Goal: Task Accomplishment & Management: Use online tool/utility

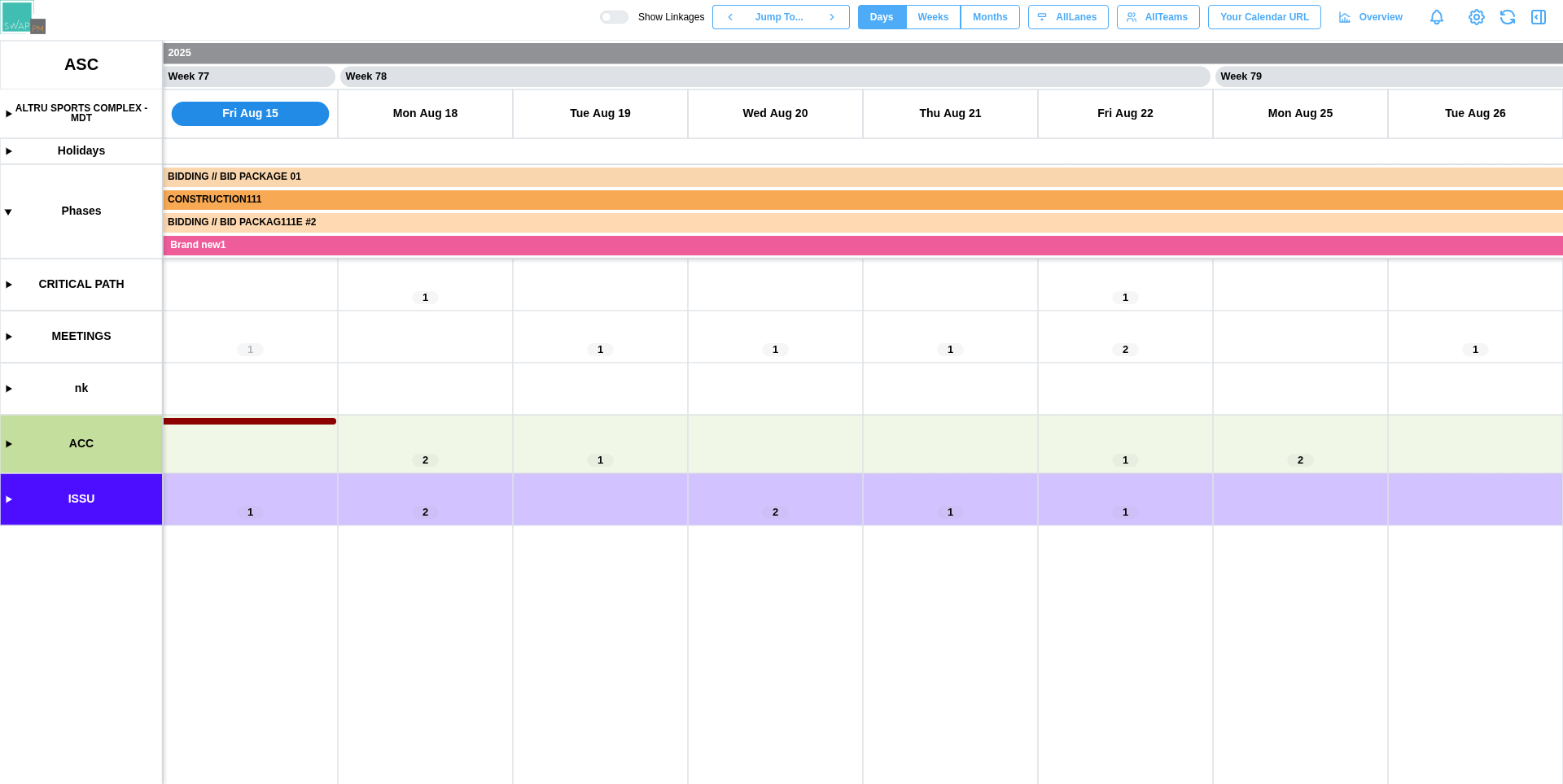
scroll to position [0, 67217]
click at [10, 442] on canvas at bounding box center [781, 412] width 1563 height 743
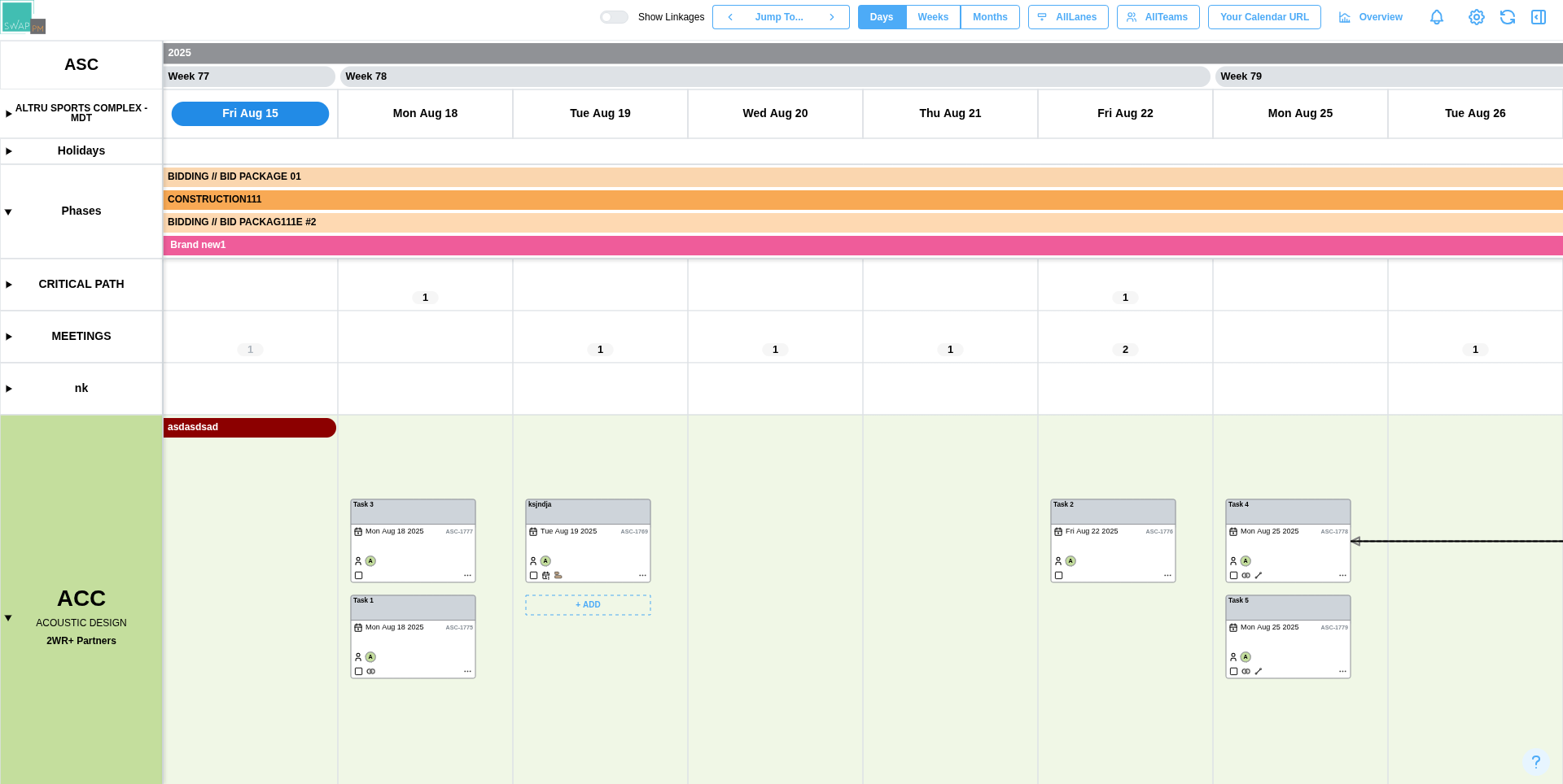
drag, startPoint x: 601, startPoint y: 661, endPoint x: 483, endPoint y: 560, distance: 155.3
click at [483, 560] on canvas at bounding box center [781, 412] width 1563 height 743
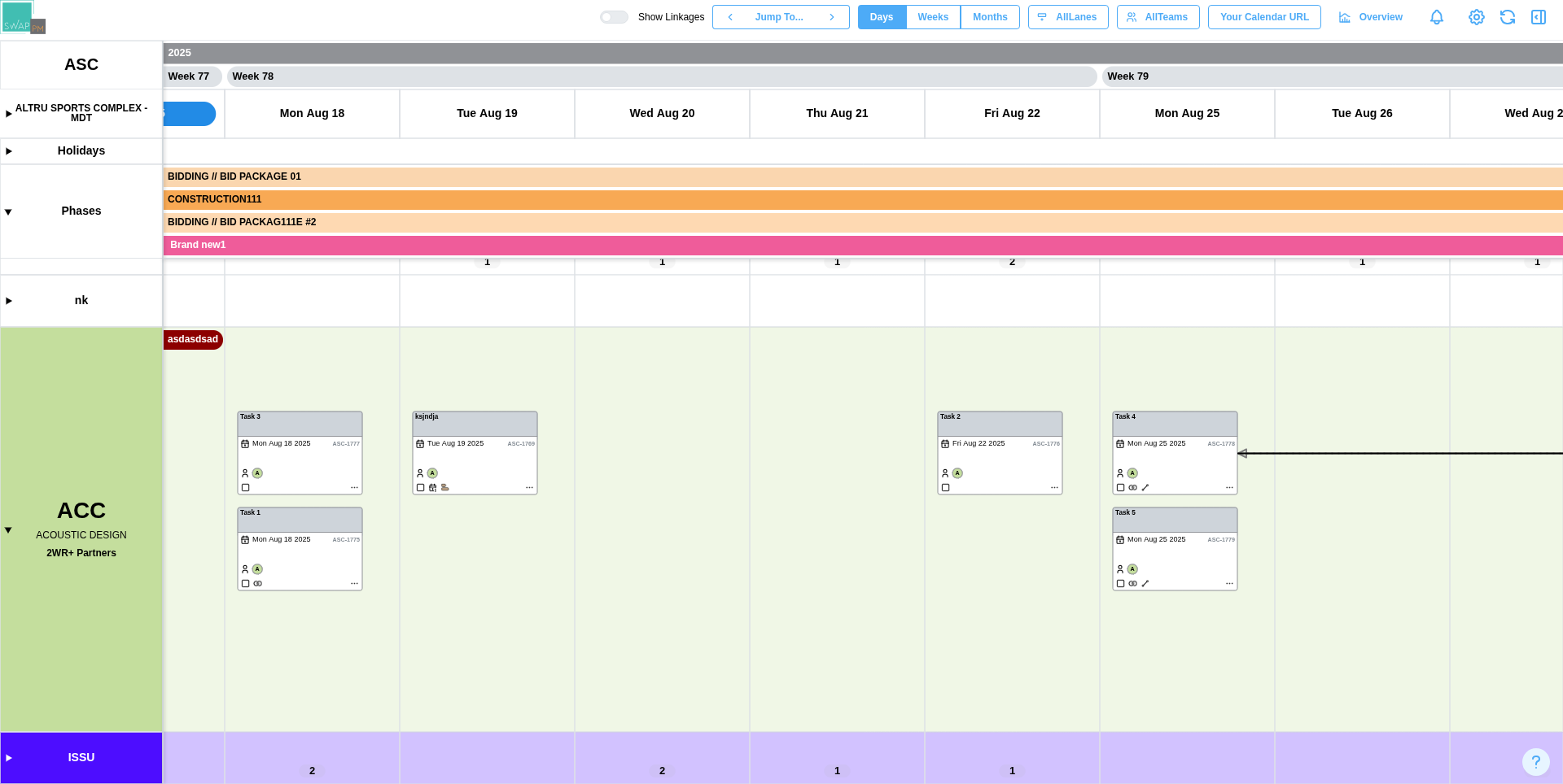
click at [604, 8] on div "Show Linkages Jump To... Days Weeks Months days All Lanes All Teams Your Calend…" at bounding box center [1081, 17] width 963 height 28
click at [612, 15] on div at bounding box center [619, 16] width 16 height 11
click at [604, 15] on div at bounding box center [607, 17] width 10 height 10
click at [612, 14] on div at bounding box center [619, 16] width 16 height 11
click at [604, 14] on div at bounding box center [607, 17] width 10 height 10
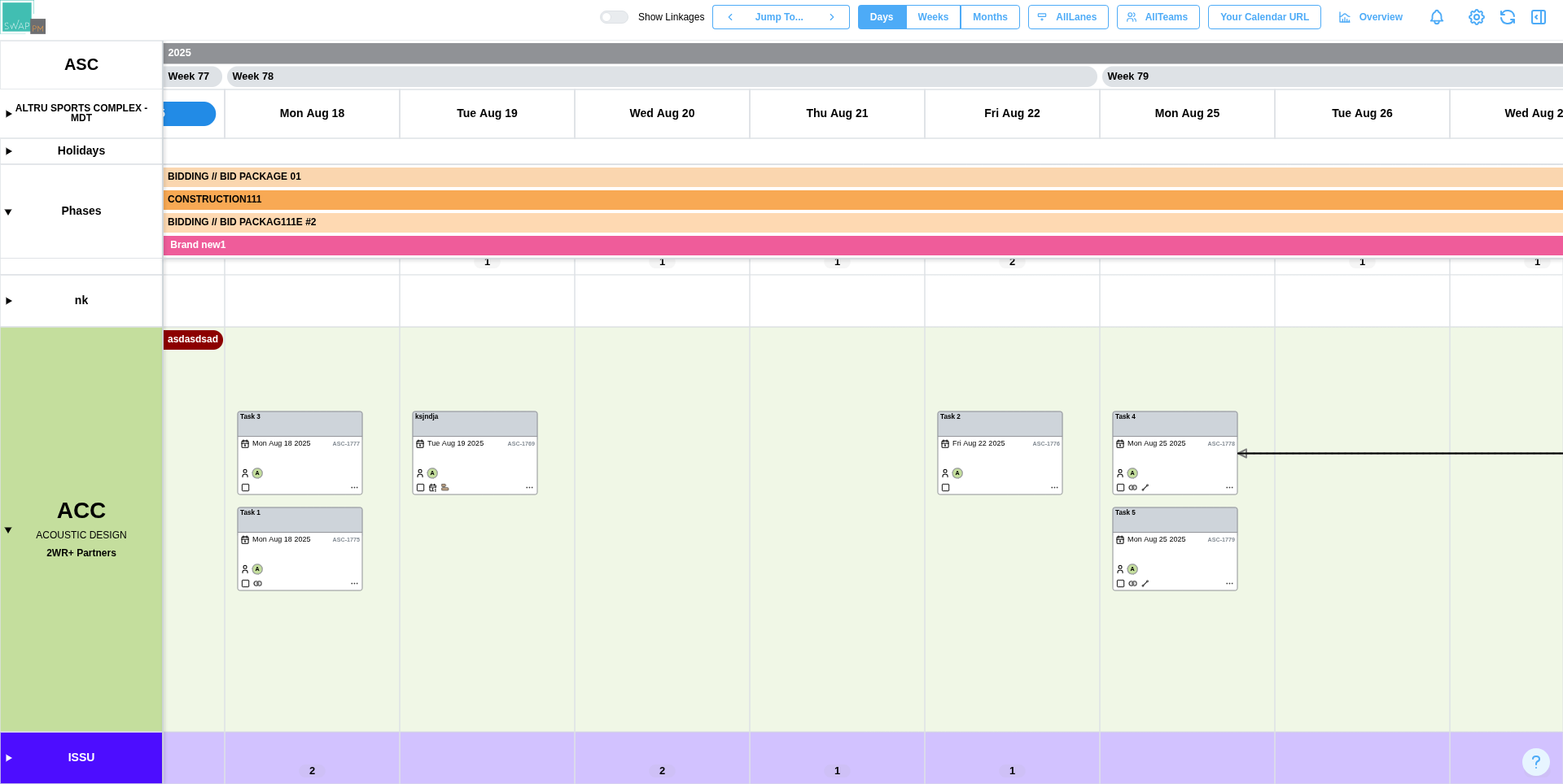
click at [612, 14] on div at bounding box center [619, 16] width 16 height 11
click at [604, 14] on div at bounding box center [607, 17] width 10 height 10
click at [612, 20] on div at bounding box center [619, 16] width 16 height 11
click at [604, 20] on div at bounding box center [607, 17] width 10 height 10
click at [529, 489] on canvas at bounding box center [781, 412] width 1563 height 743
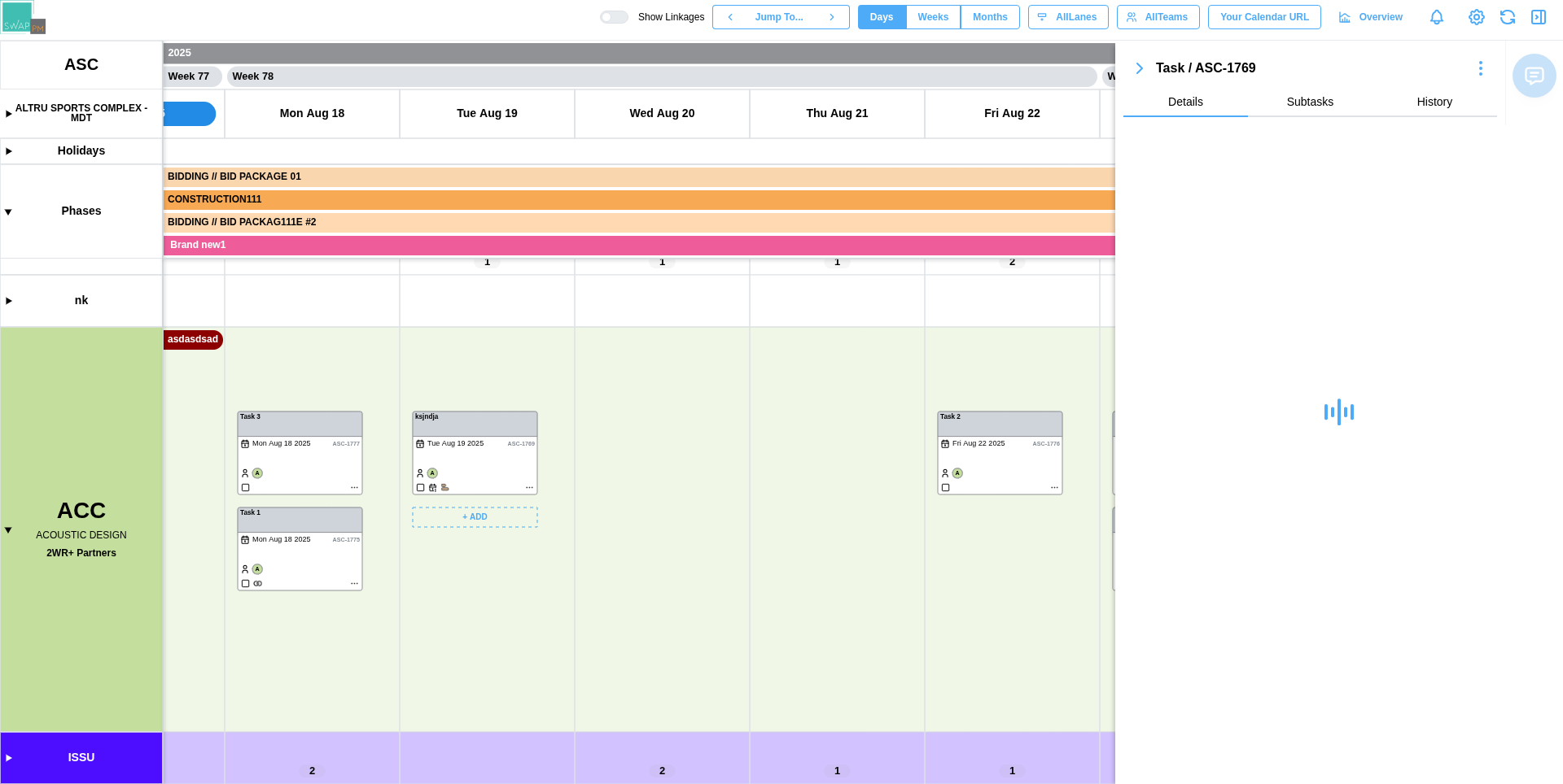
click at [526, 489] on canvas at bounding box center [781, 412] width 1563 height 743
click at [526, 487] on canvas at bounding box center [781, 412] width 1563 height 743
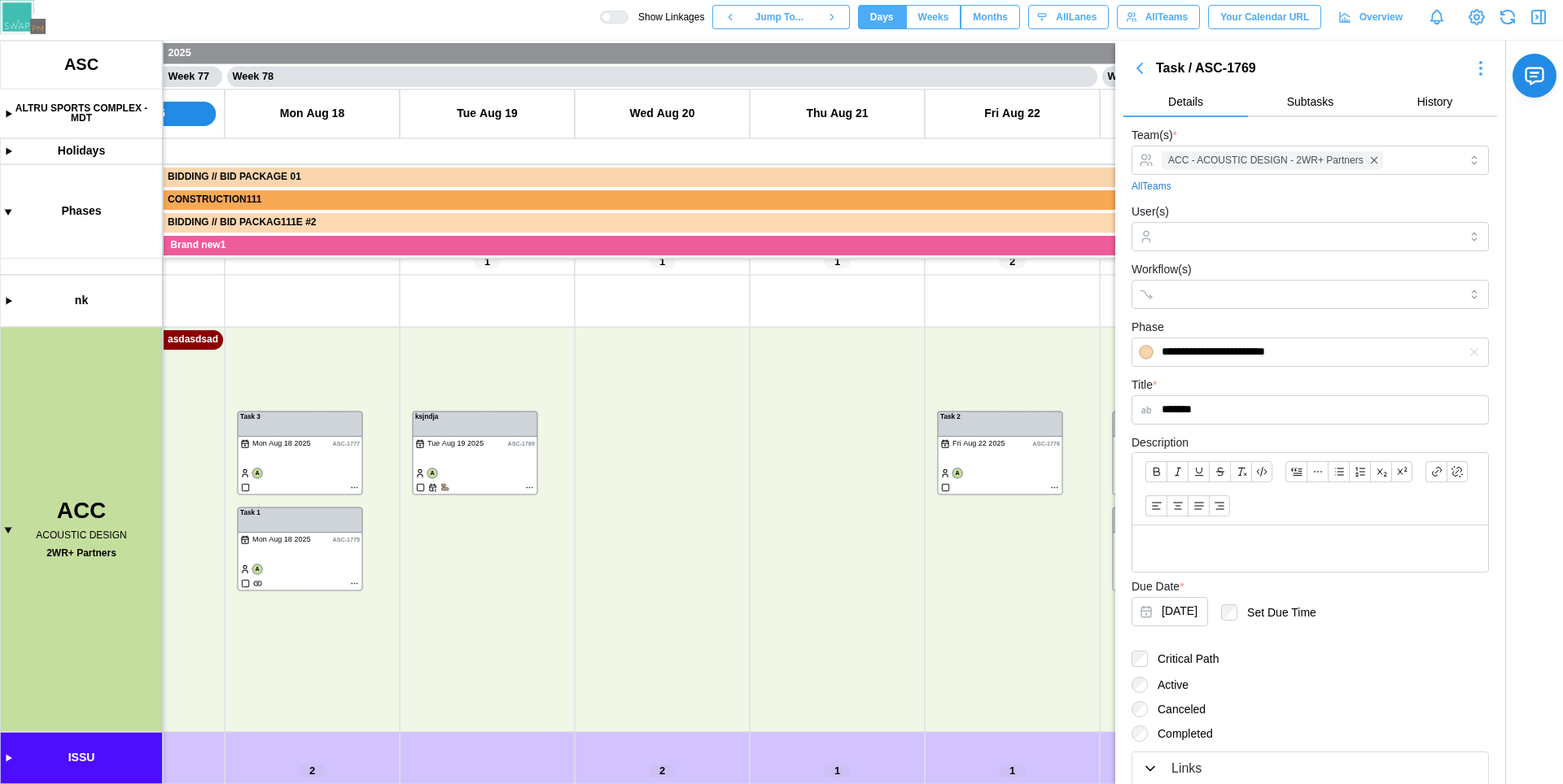
click at [1535, 16] on icon "button" at bounding box center [1538, 17] width 19 height 19
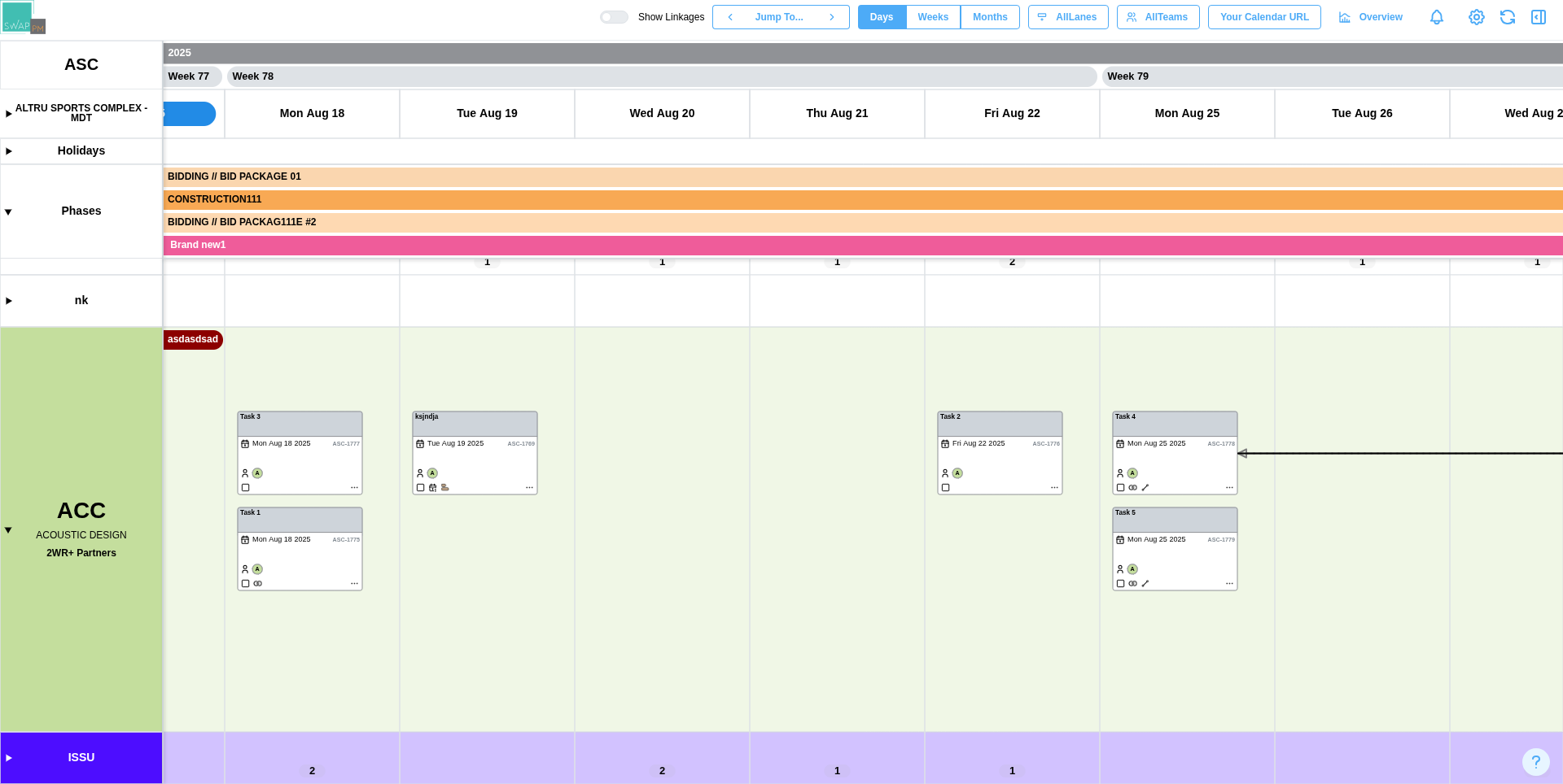
click at [1535, 16] on icon "button" at bounding box center [1538, 17] width 19 height 19
click at [1228, 486] on canvas at bounding box center [781, 412] width 1563 height 743
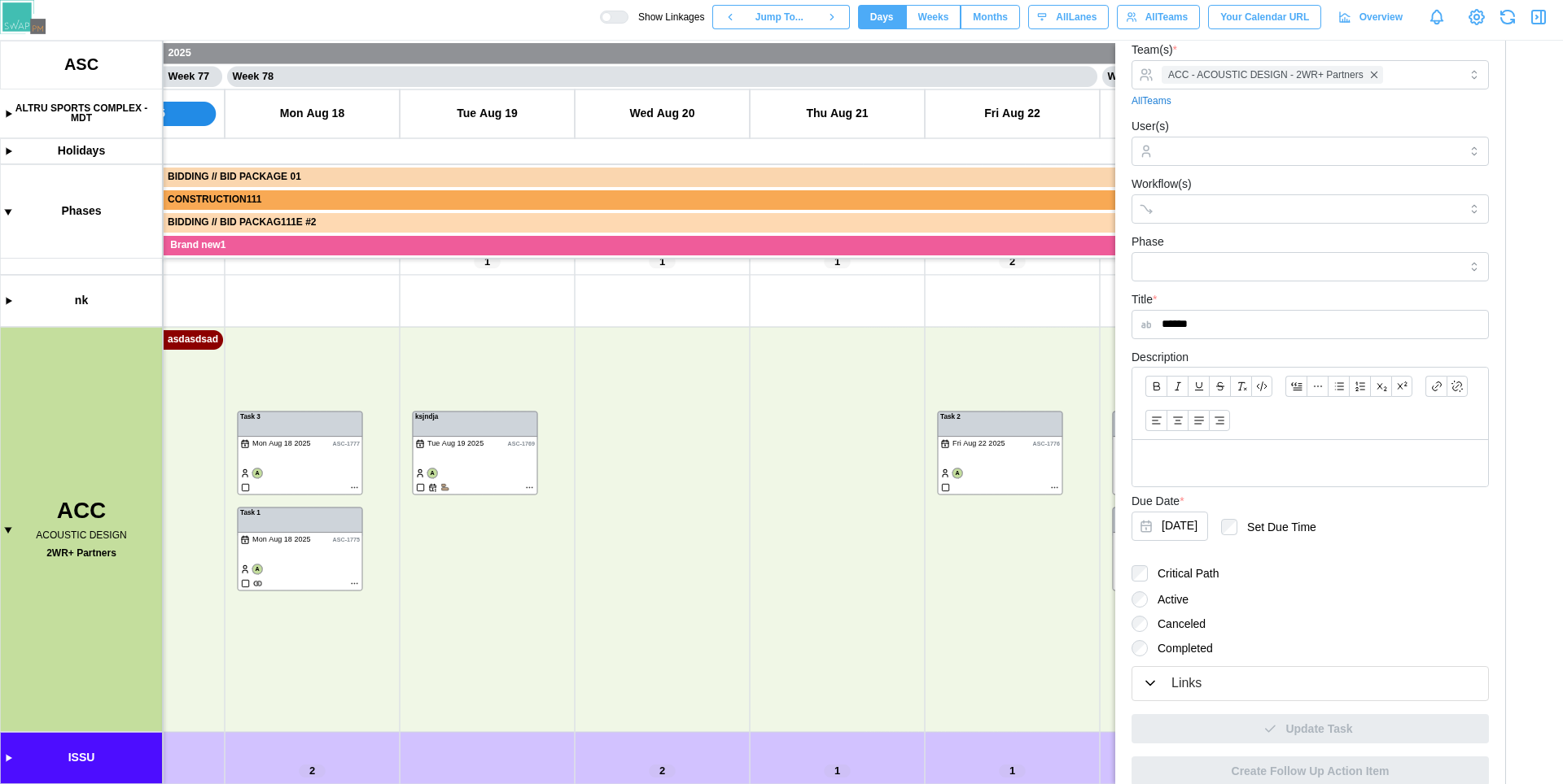
scroll to position [103, 0]
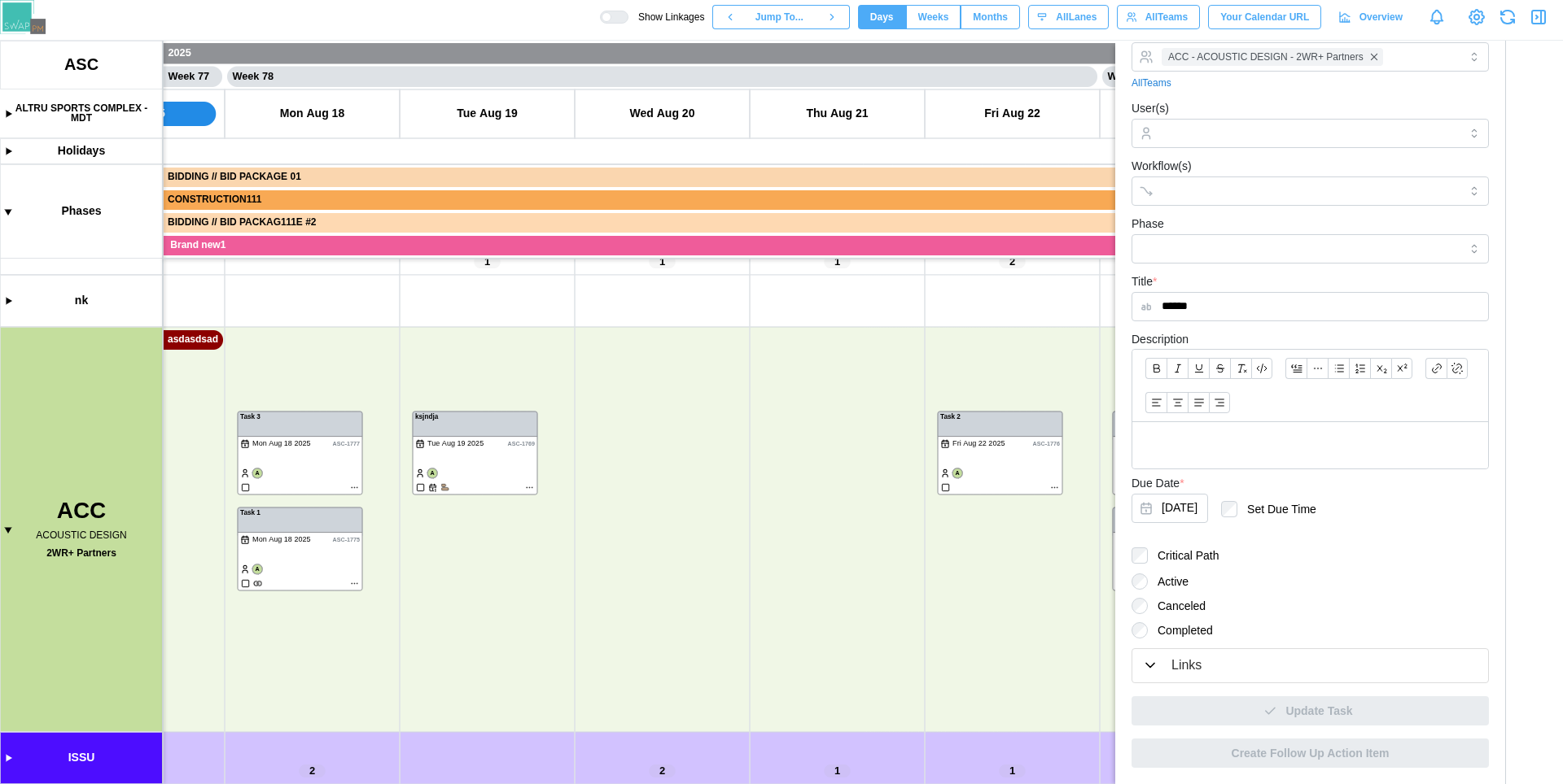
click at [1269, 670] on div "Links" at bounding box center [1310, 666] width 336 height 20
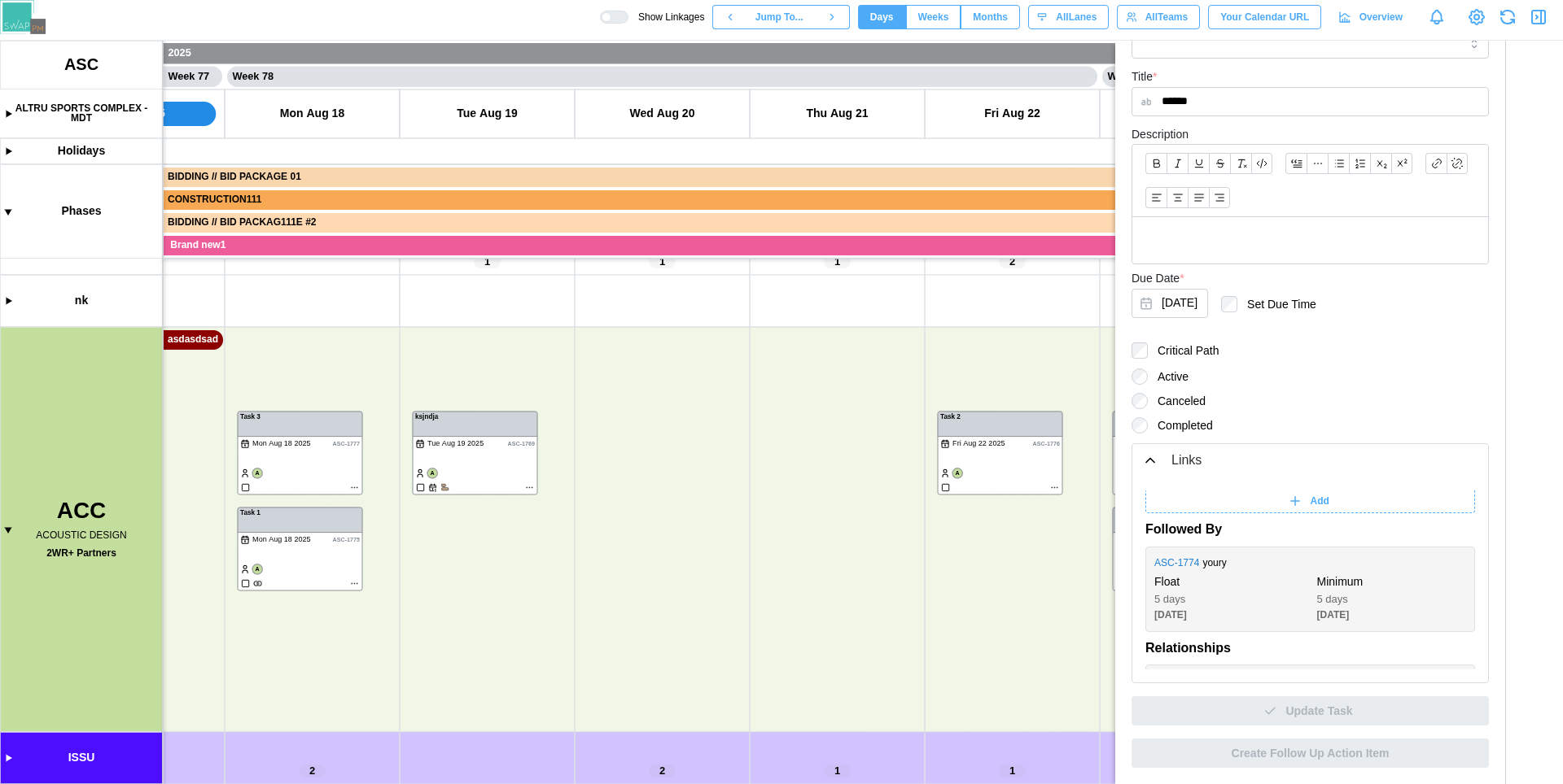
scroll to position [0, 0]
click at [470, 524] on canvas at bounding box center [781, 412] width 1563 height 743
click at [481, 515] on canvas at bounding box center [781, 412] width 1563 height 743
click at [495, 547] on button "Create Task" at bounding box center [482, 556] width 119 height 30
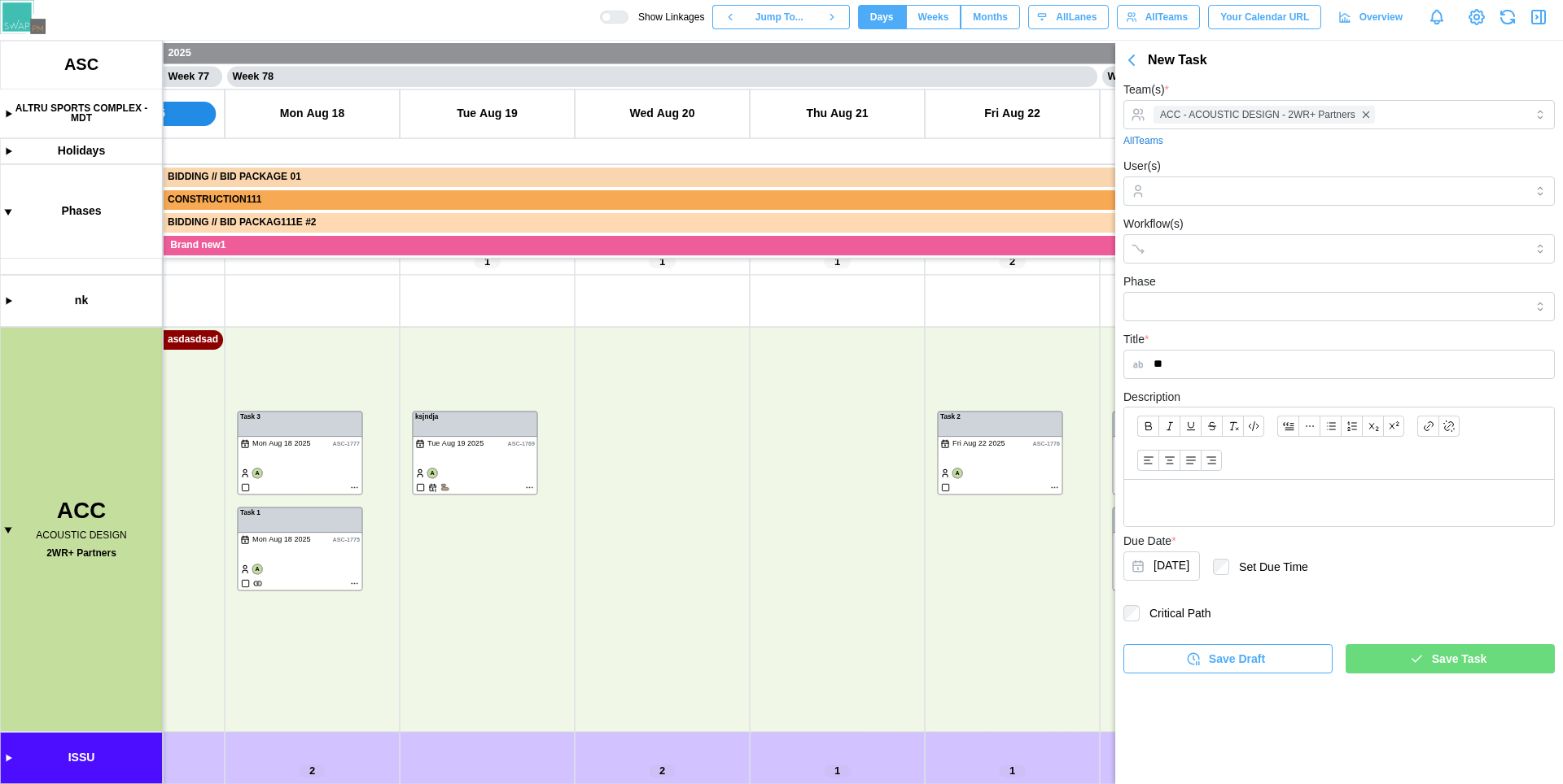
click at [1411, 665] on icon "button" at bounding box center [1416, 659] width 14 height 14
click at [1434, 665] on span "Save Task" at bounding box center [1459, 659] width 54 height 28
type input "***"
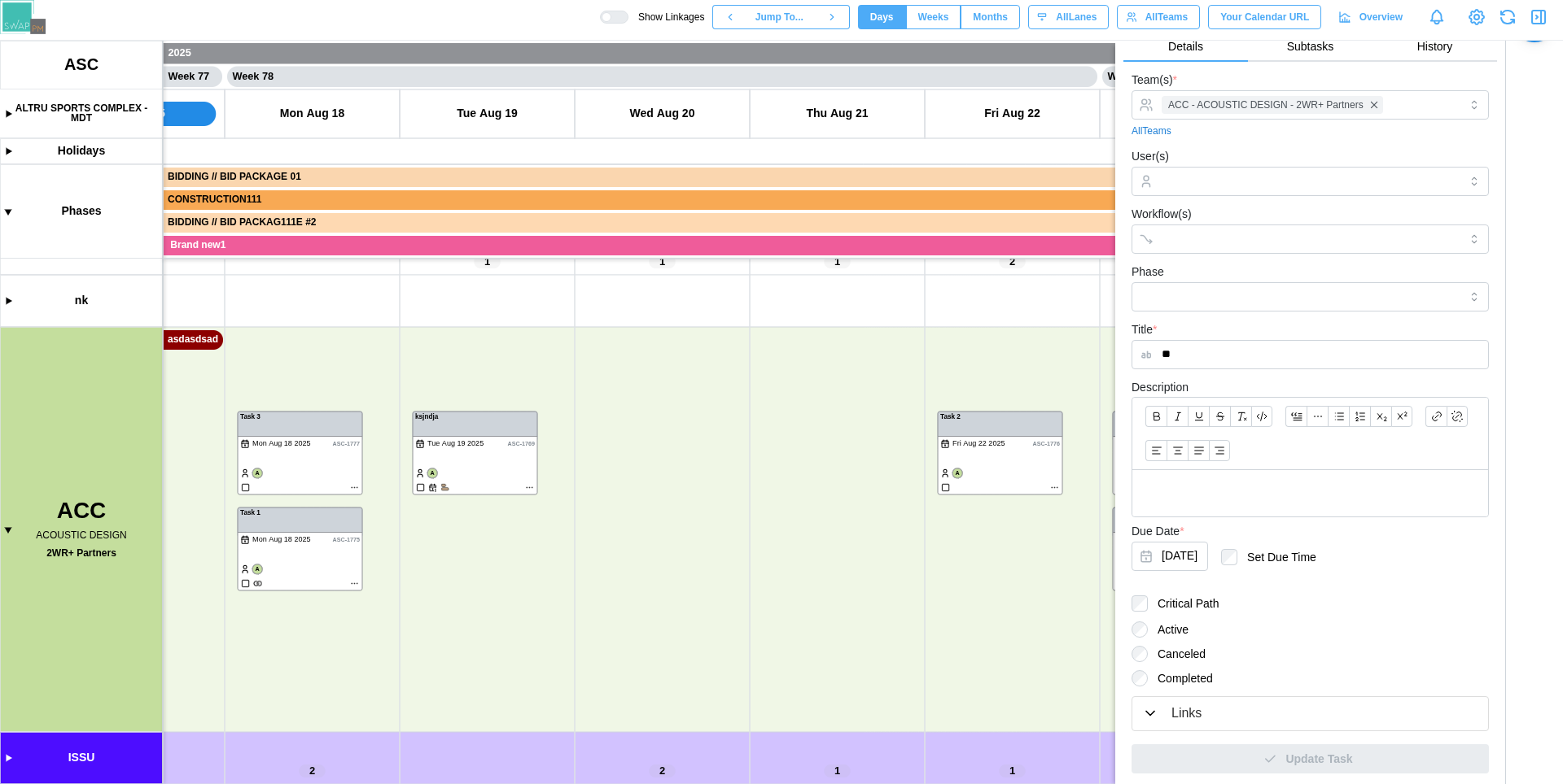
scroll to position [103, 0]
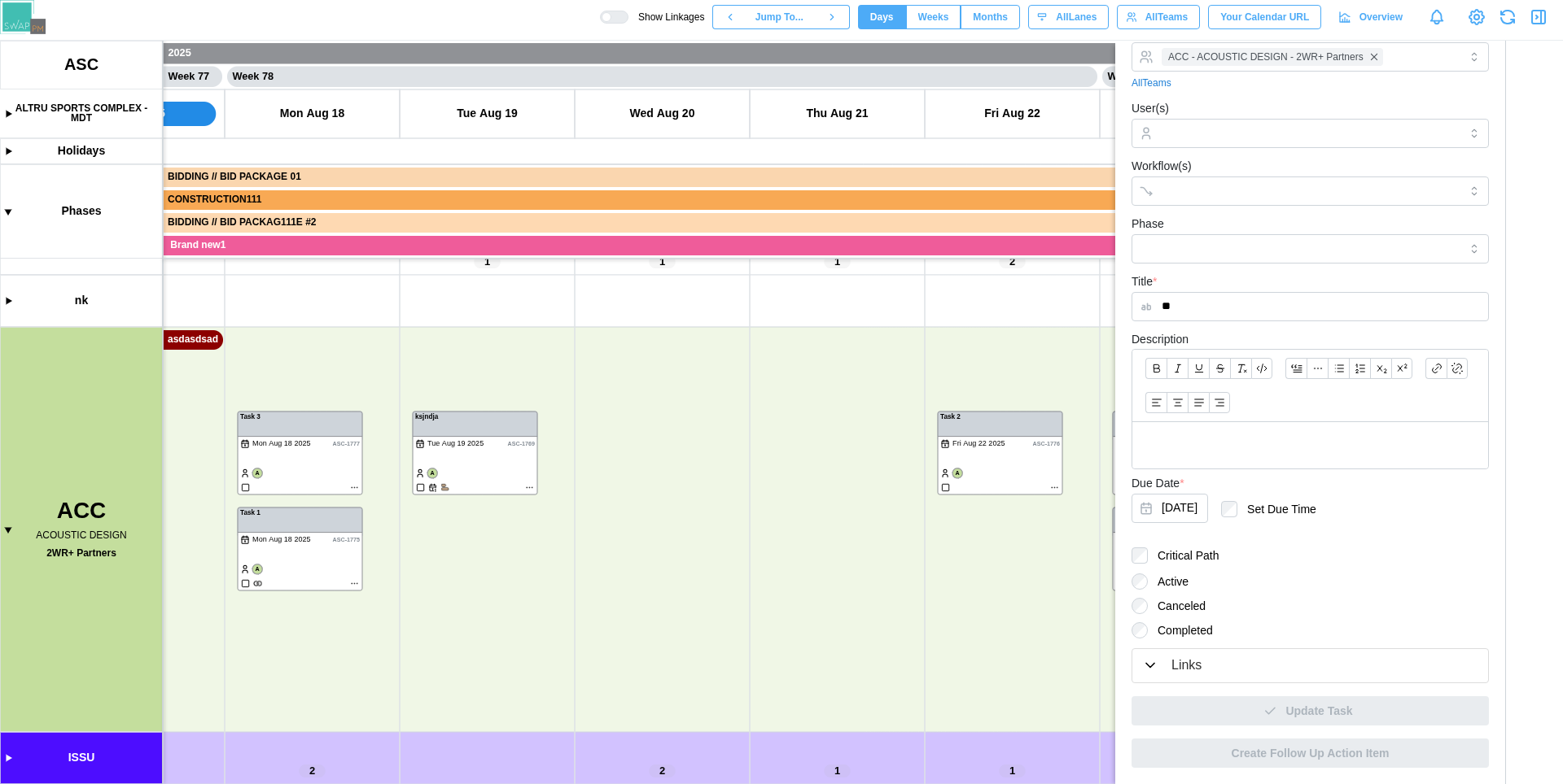
click at [1281, 650] on button "Links" at bounding box center [1310, 666] width 355 height 33
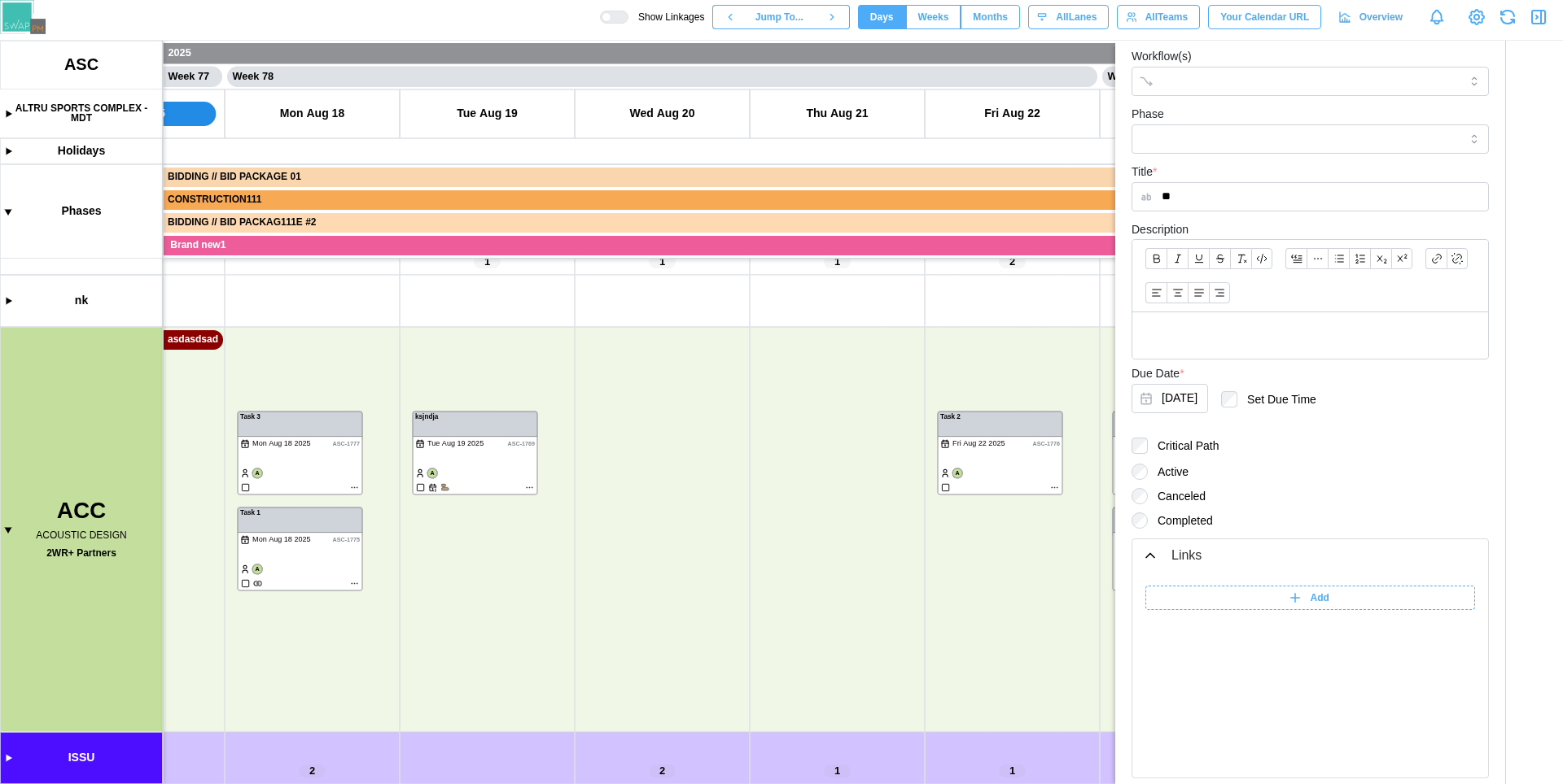
scroll to position [309, 0]
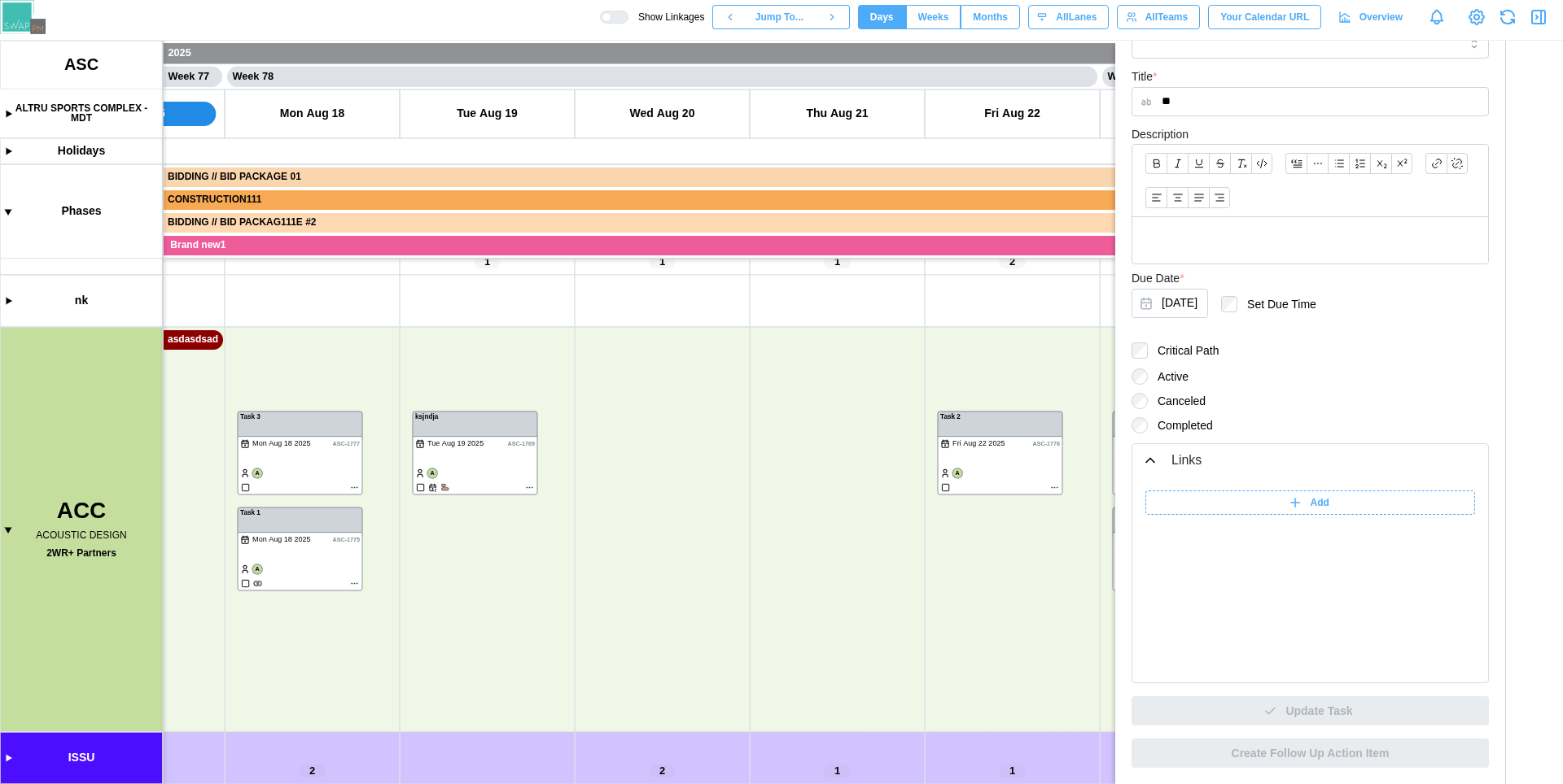
click at [1542, 11] on icon "button" at bounding box center [1538, 17] width 13 height 13
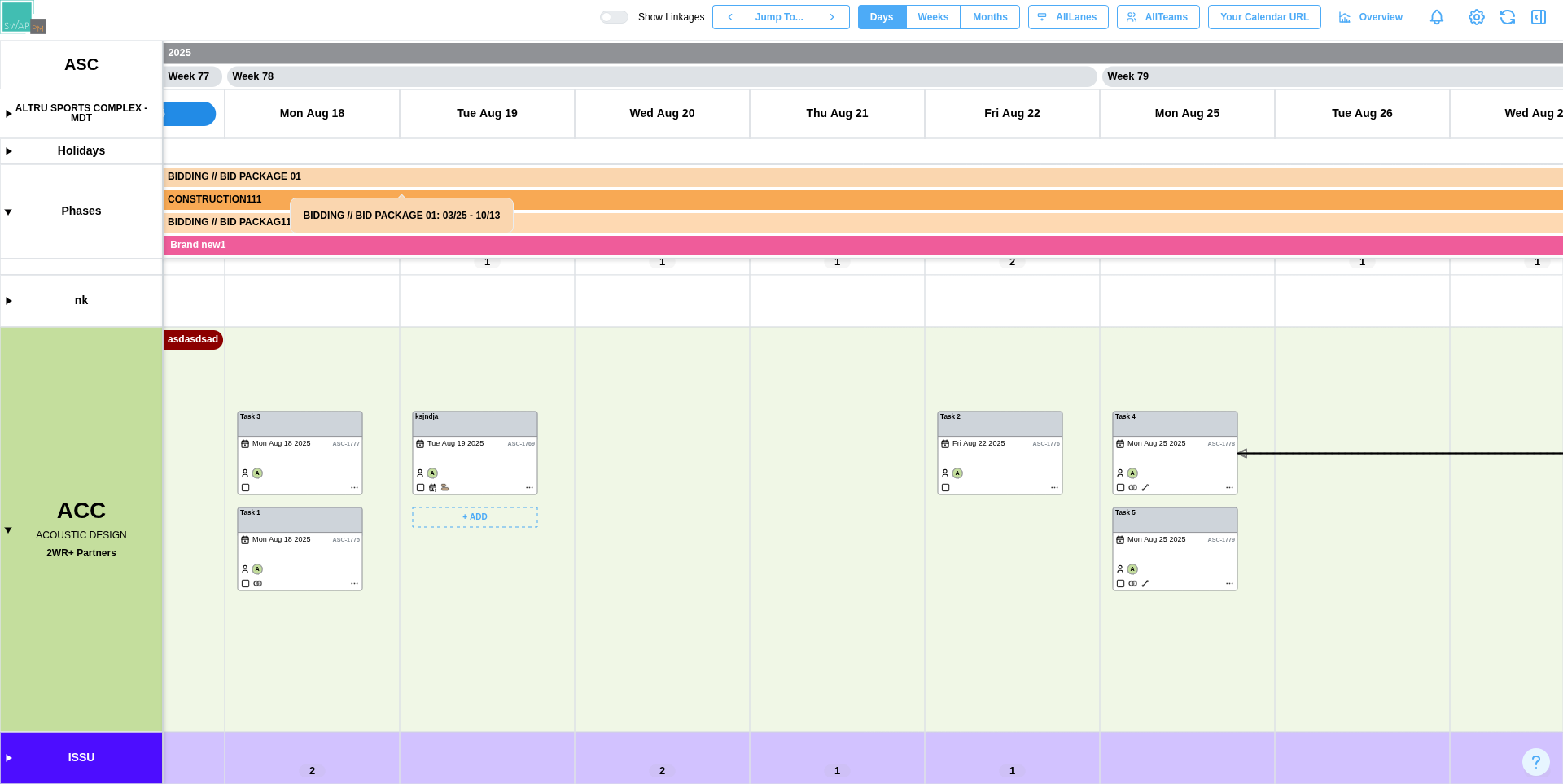
click at [456, 419] on canvas at bounding box center [781, 412] width 1563 height 743
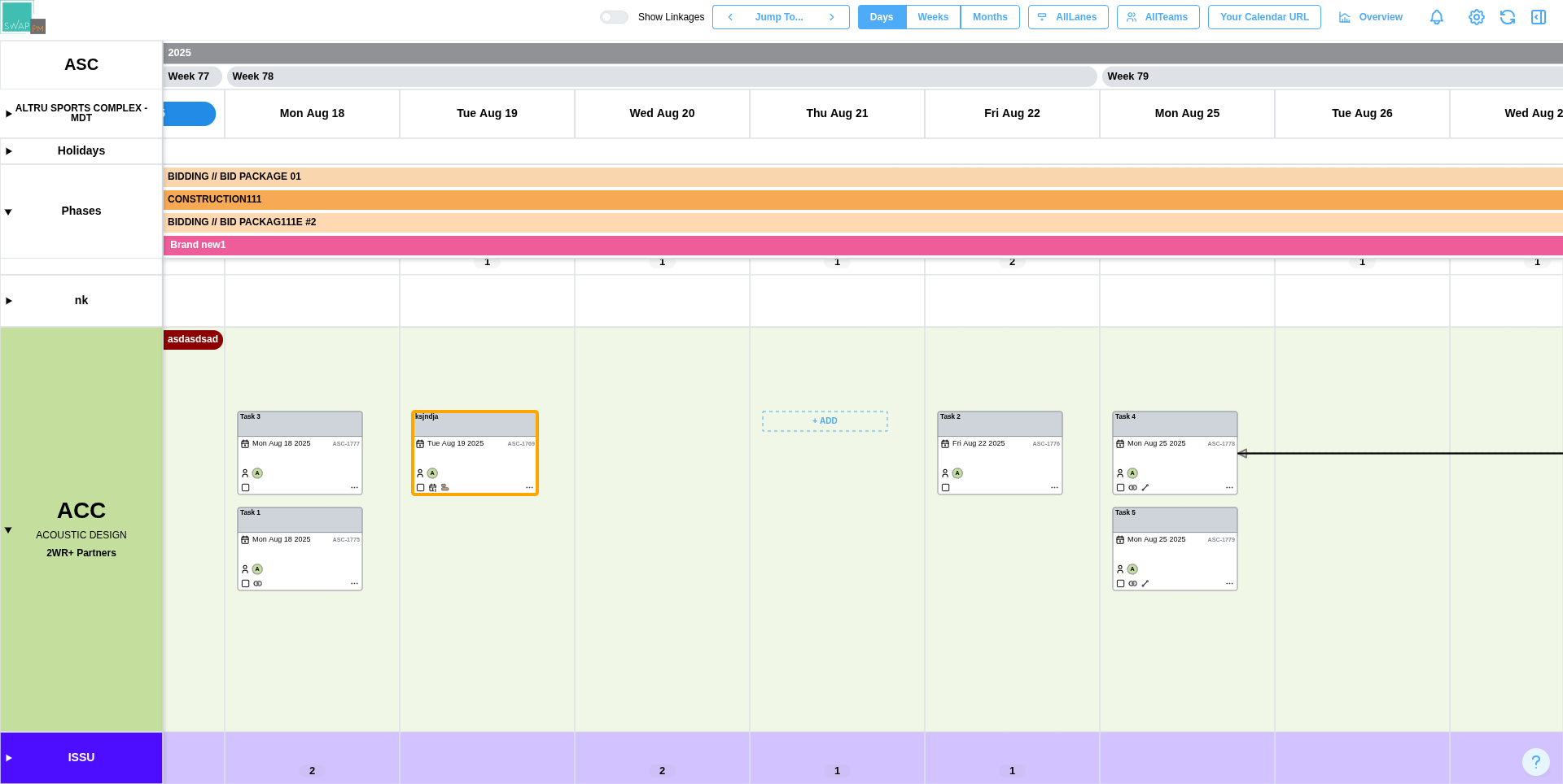
click at [996, 430] on canvas at bounding box center [781, 412] width 1563 height 743
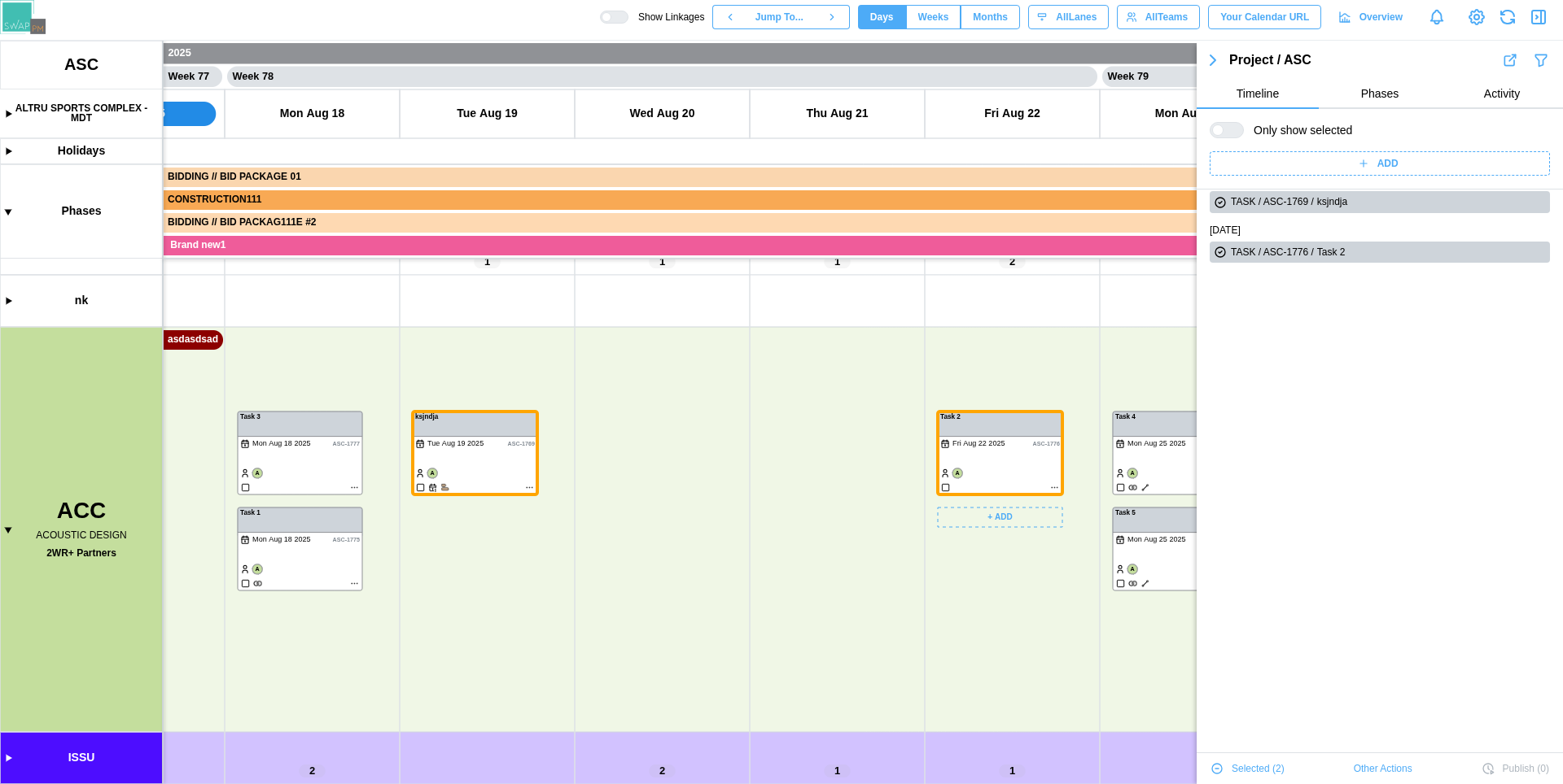
scroll to position [0, 0]
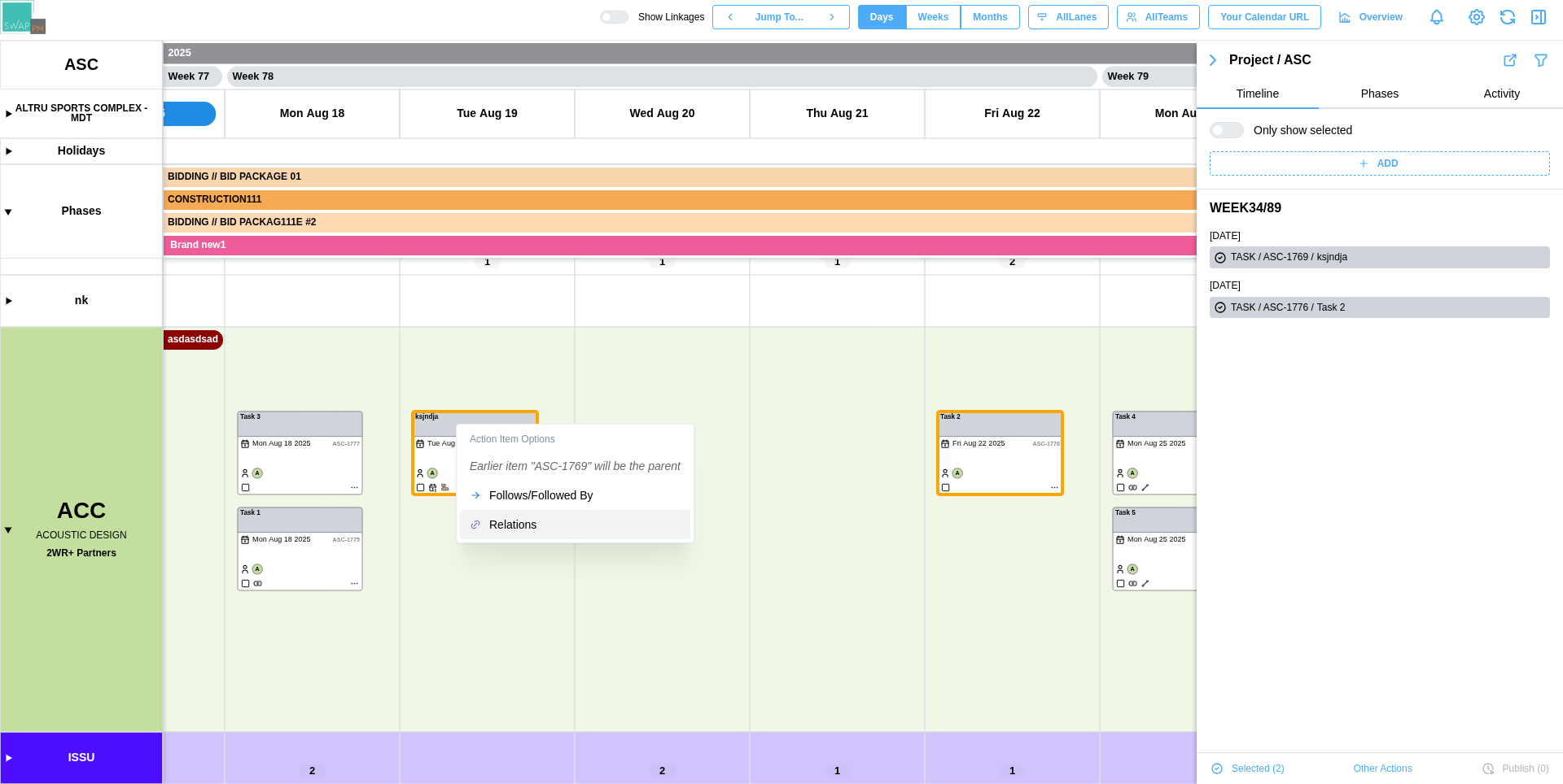
click at [517, 513] on button "Relations" at bounding box center [575, 524] width 230 height 30
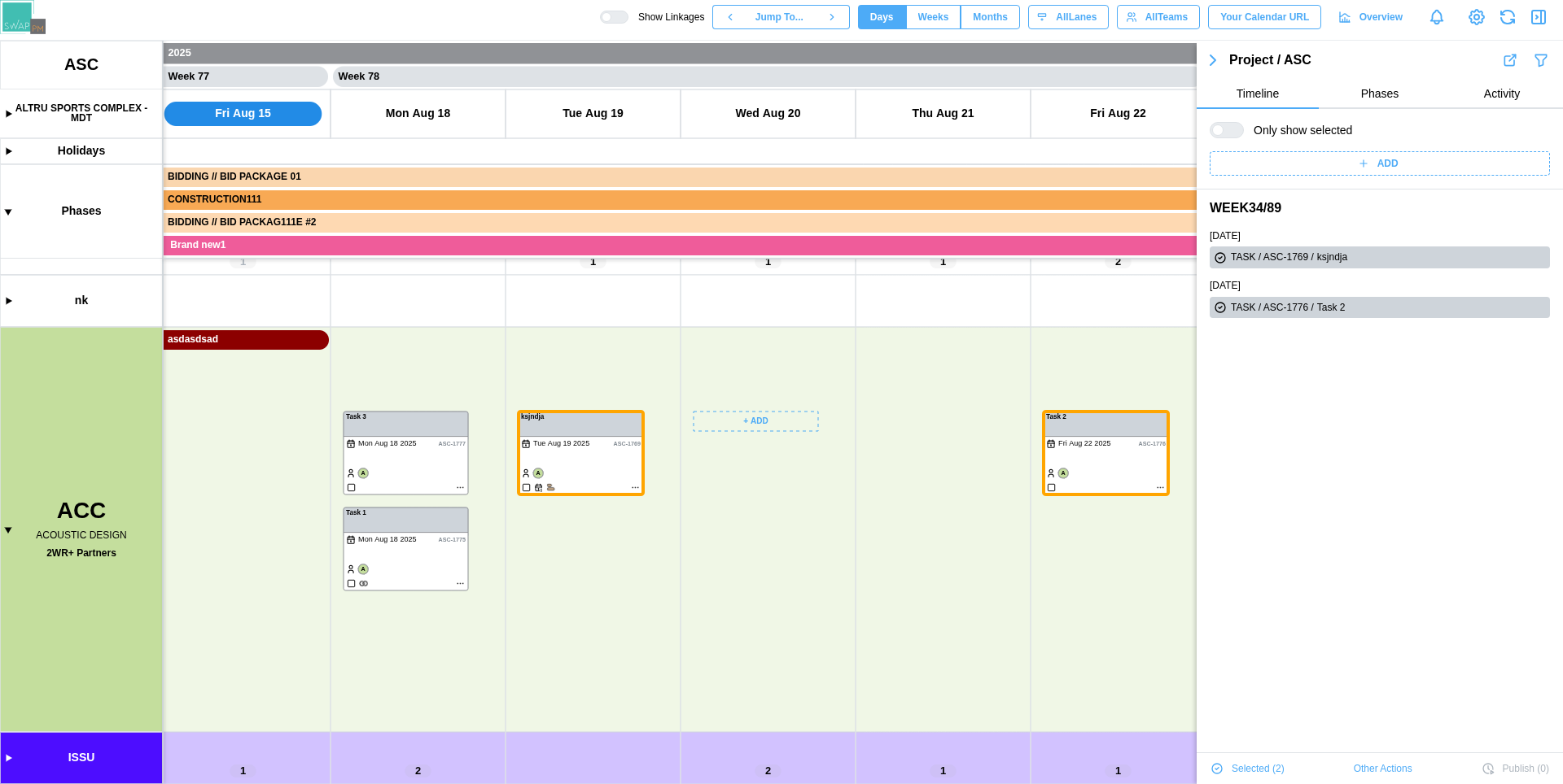
scroll to position [0, 67312]
drag, startPoint x: 615, startPoint y: 619, endPoint x: 571, endPoint y: 540, distance: 90.4
click at [576, 543] on canvas at bounding box center [781, 412] width 1563 height 743
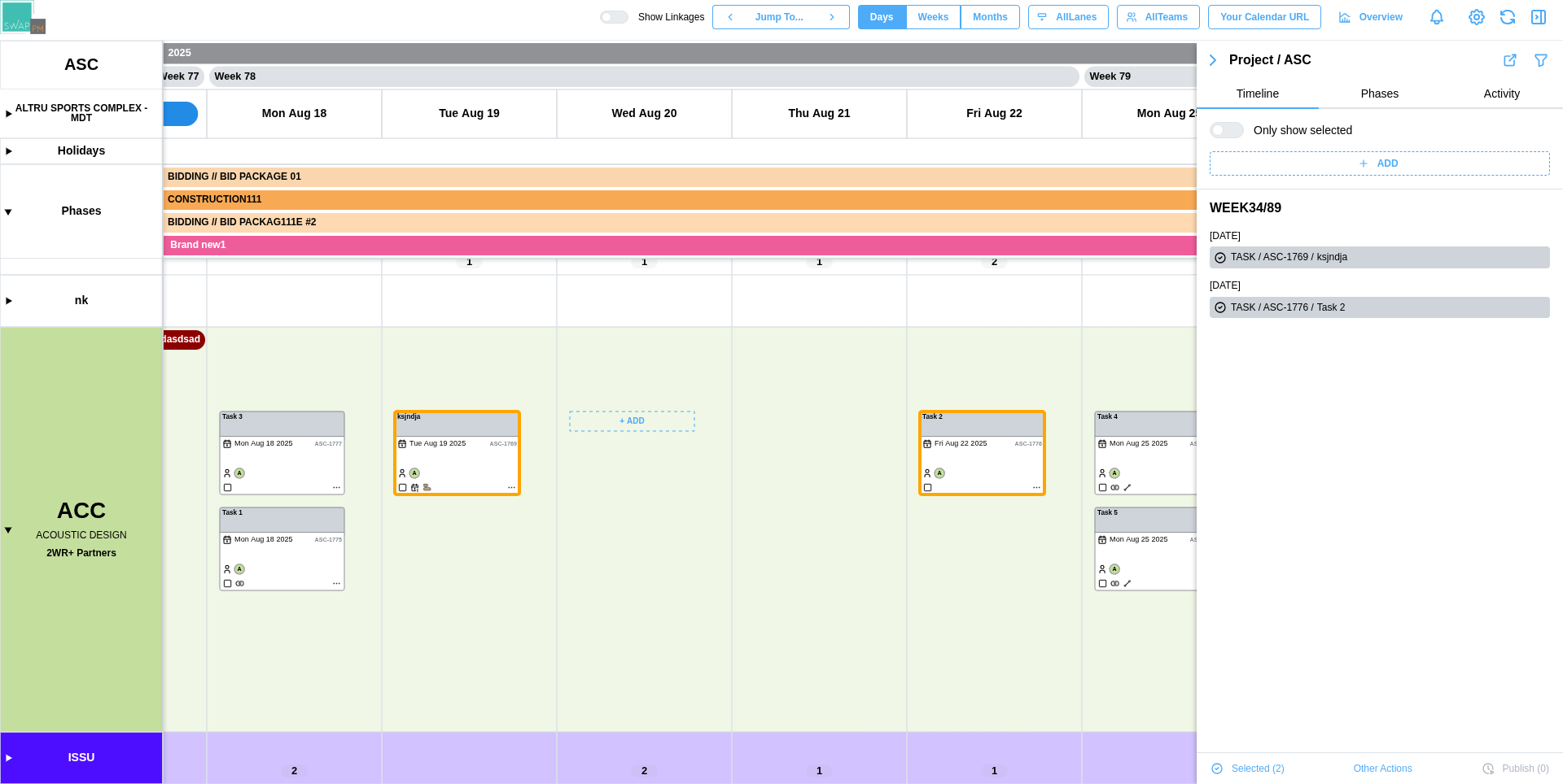
scroll to position [0, 67377]
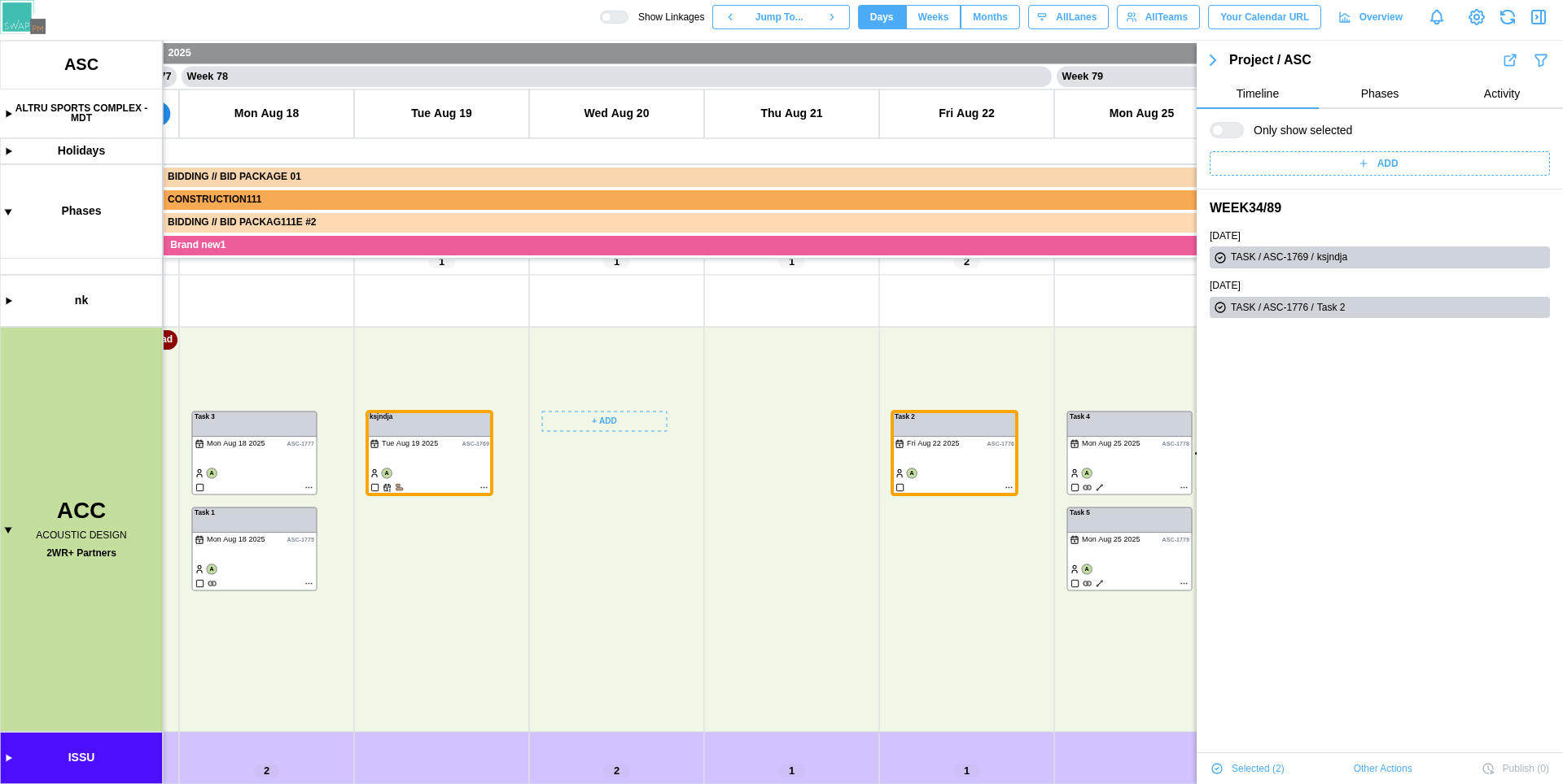
drag, startPoint x: 676, startPoint y: 659, endPoint x: 911, endPoint y: 680, distance: 235.9
click at [911, 680] on canvas at bounding box center [781, 412] width 1563 height 743
click at [1541, 14] on icon "button" at bounding box center [1541, 17] width 0 height 13
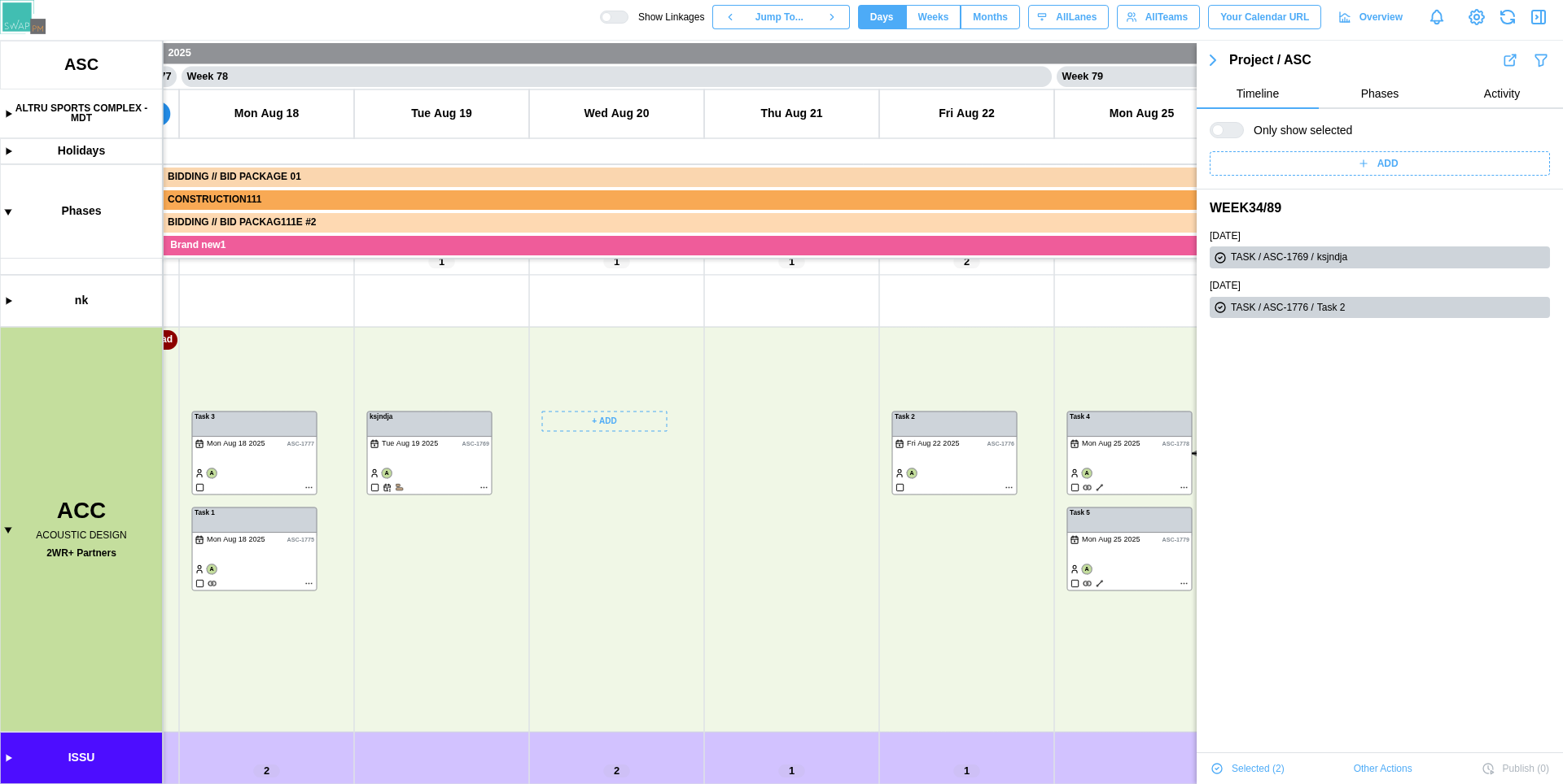
click at [1541, 14] on icon "button" at bounding box center [1541, 17] width 0 height 13
click at [1541, 19] on icon "button" at bounding box center [1541, 17] width 0 height 13
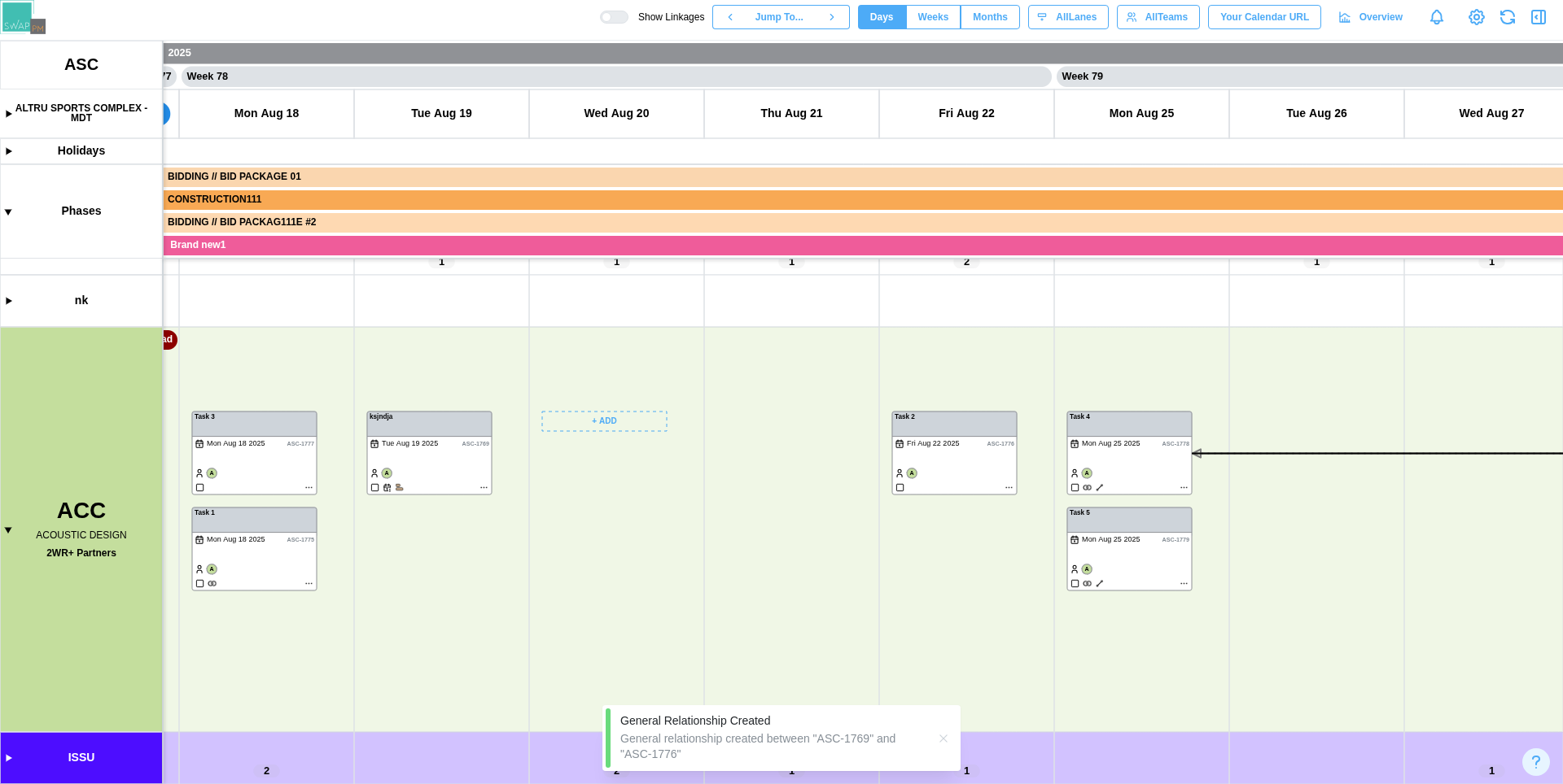
scroll to position [0, 0]
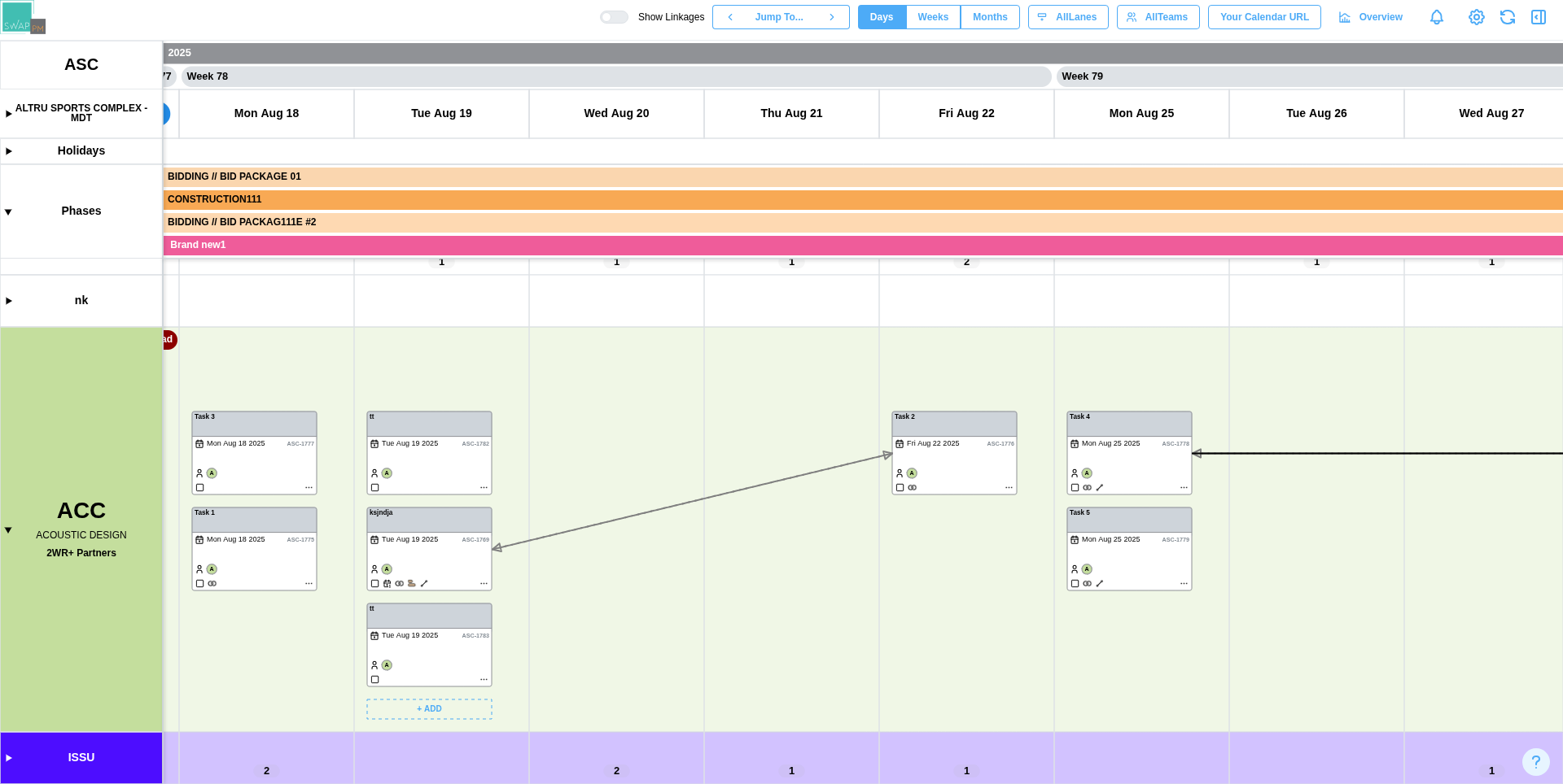
click at [427, 649] on canvas at bounding box center [781, 412] width 1563 height 743
click at [913, 430] on canvas at bounding box center [781, 412] width 1563 height 743
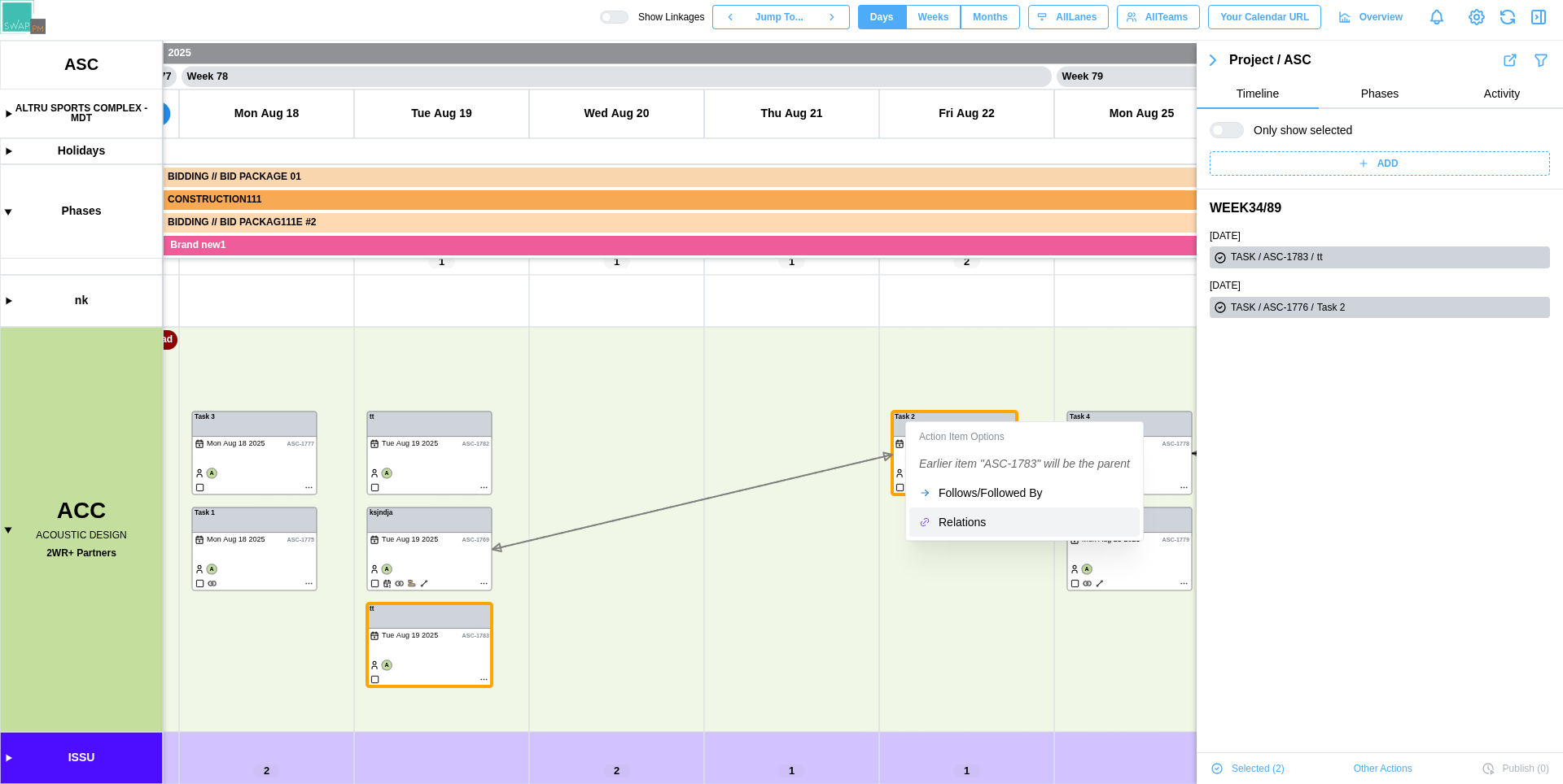
click at [952, 517] on div "Relations" at bounding box center [1034, 522] width 191 height 13
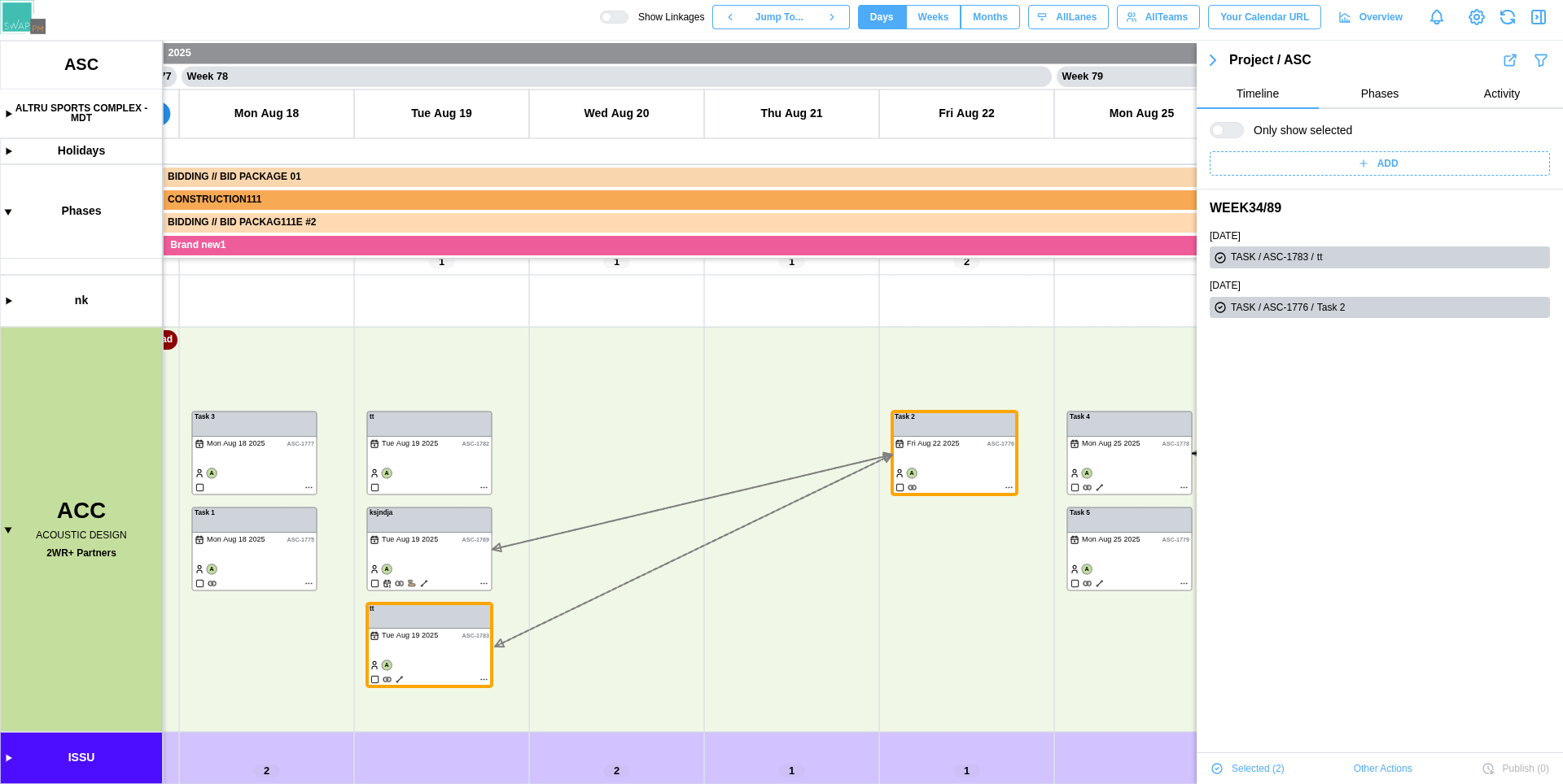
click at [1544, 14] on icon "button" at bounding box center [1538, 17] width 19 height 19
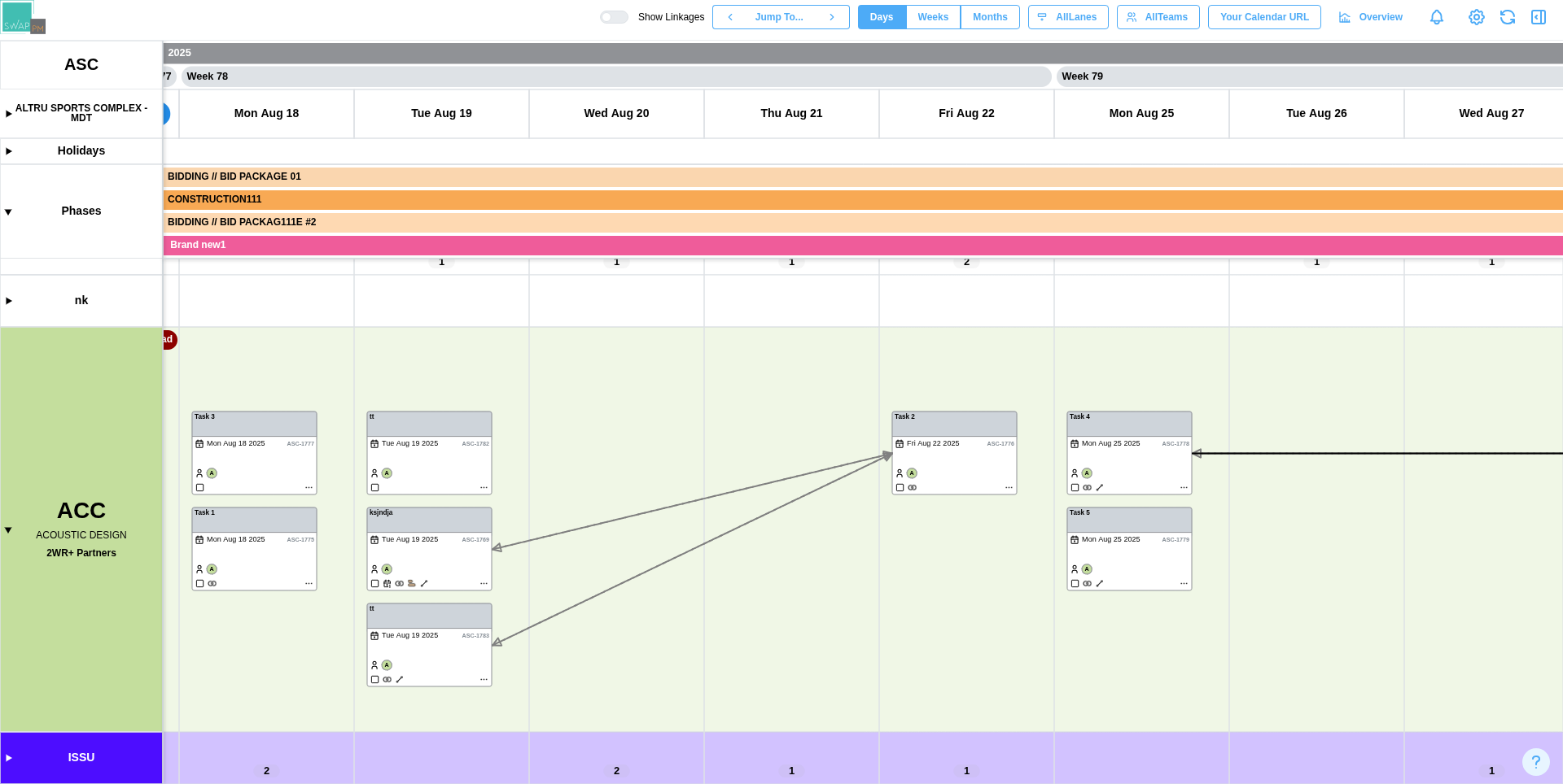
drag, startPoint x: 729, startPoint y: 395, endPoint x: 845, endPoint y: 381, distance: 116.8
click at [845, 381] on canvas at bounding box center [781, 412] width 1563 height 743
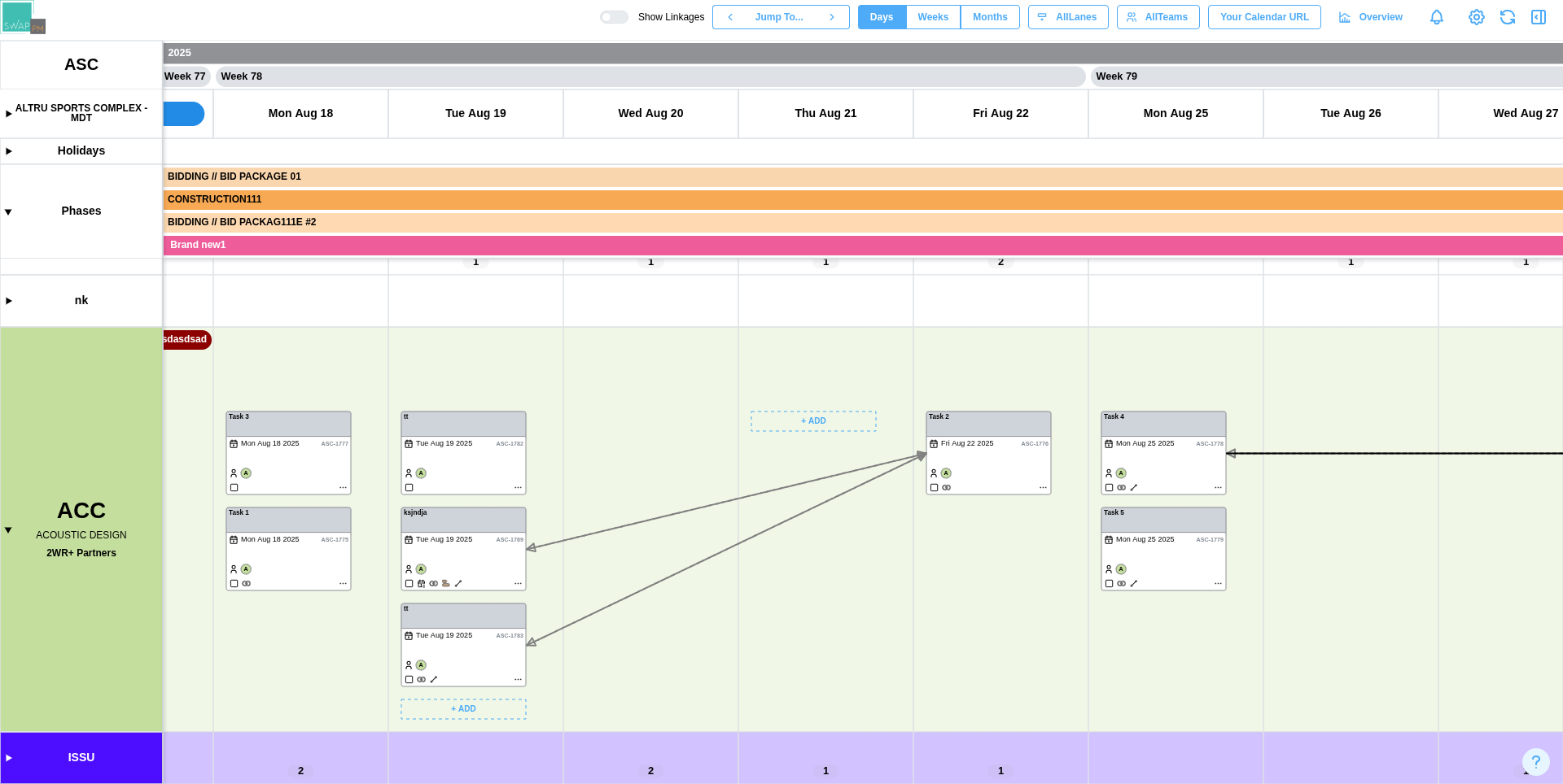
click at [493, 440] on canvas at bounding box center [781, 412] width 1563 height 743
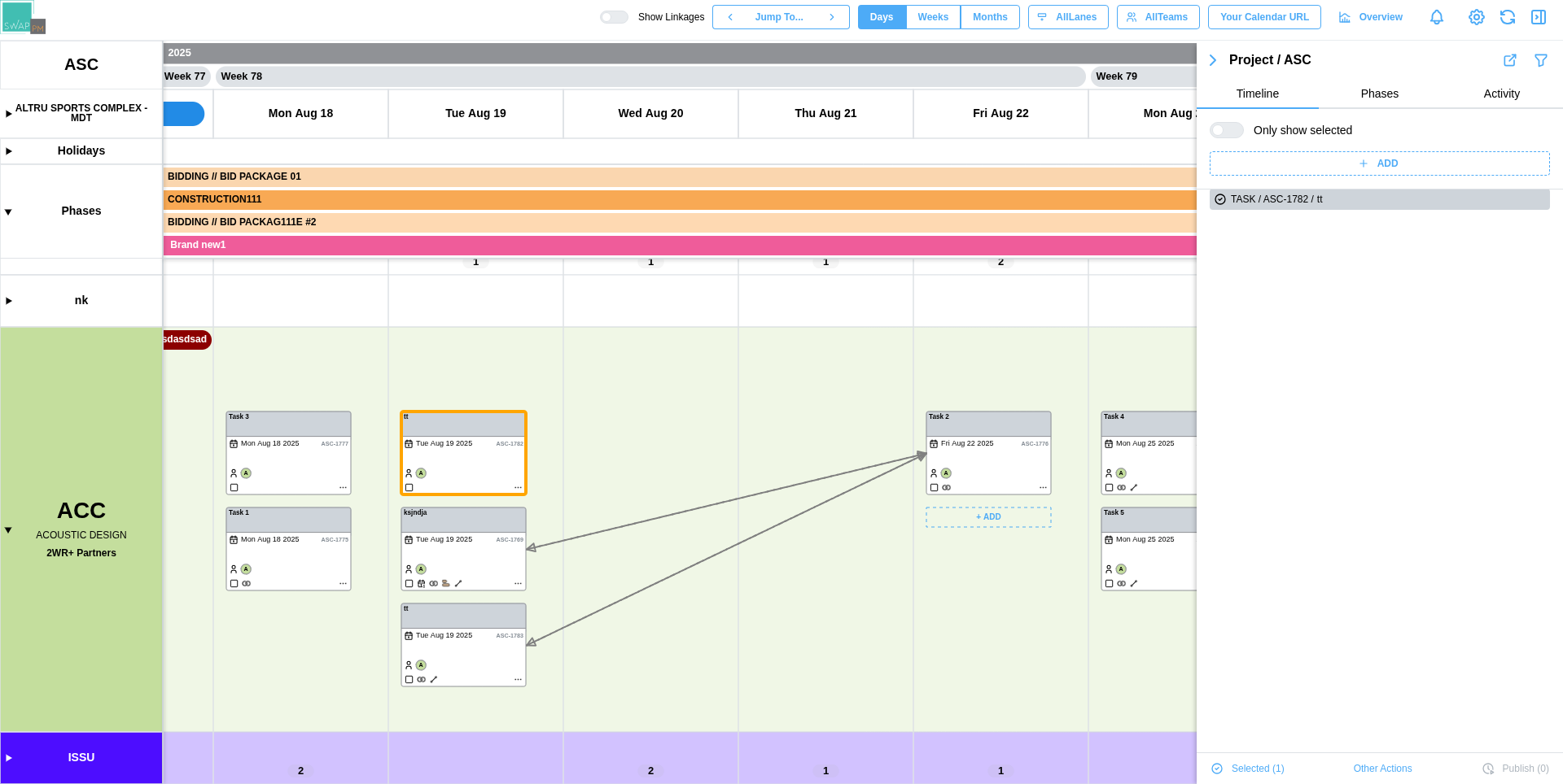
click at [966, 424] on canvas at bounding box center [781, 412] width 1563 height 743
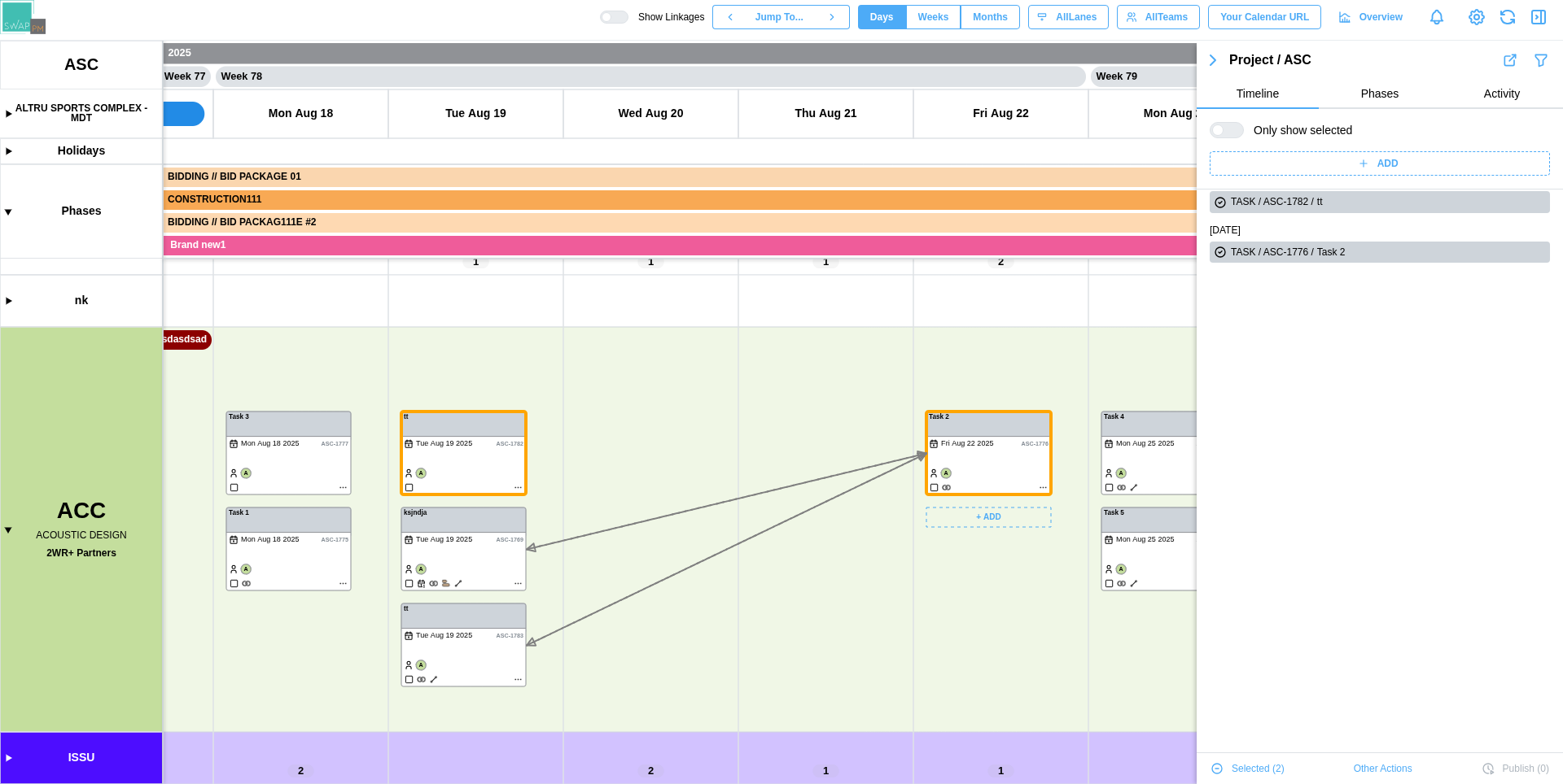
scroll to position [0, 0]
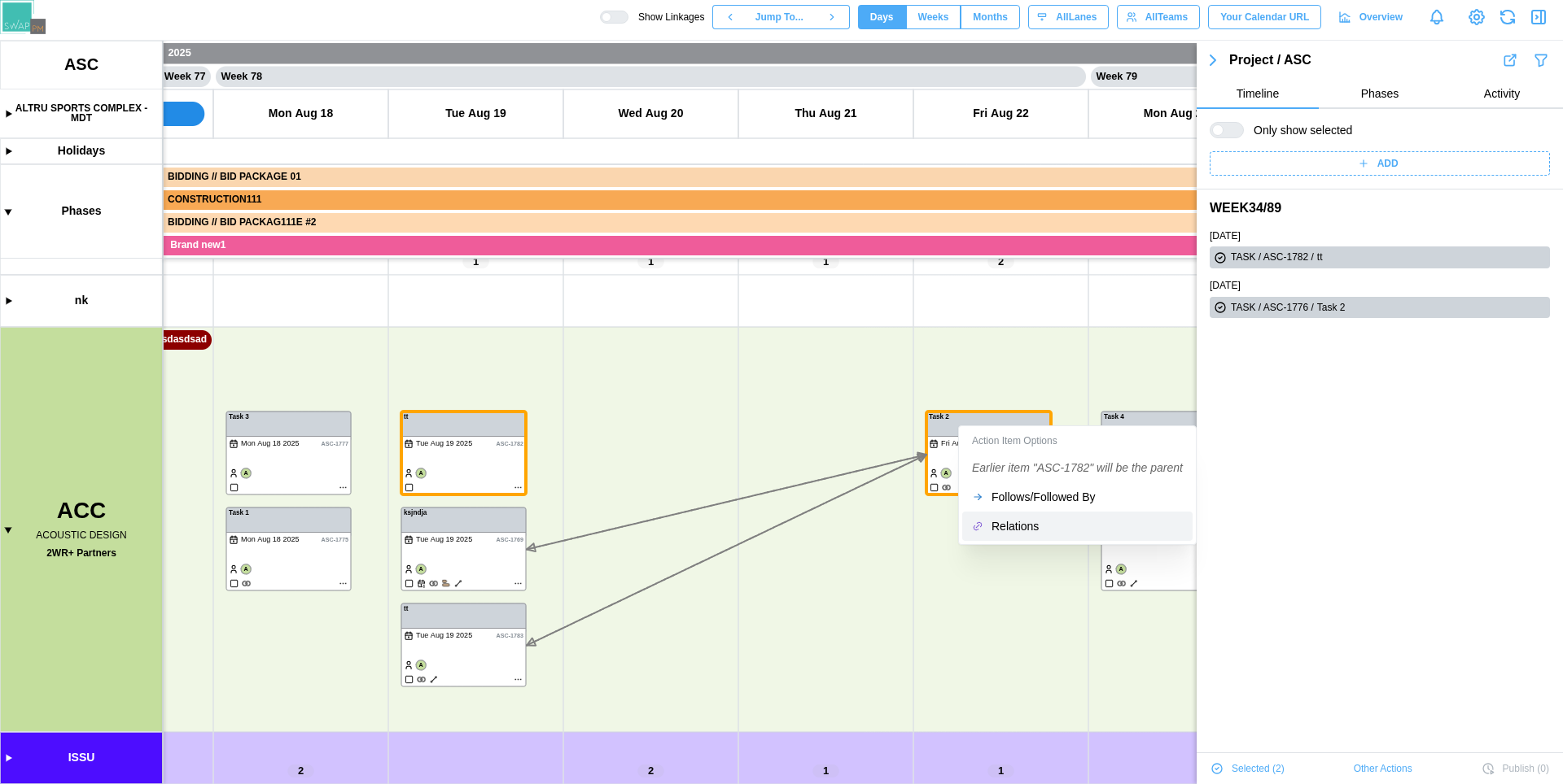
click at [997, 518] on button "Relations" at bounding box center [1077, 526] width 230 height 30
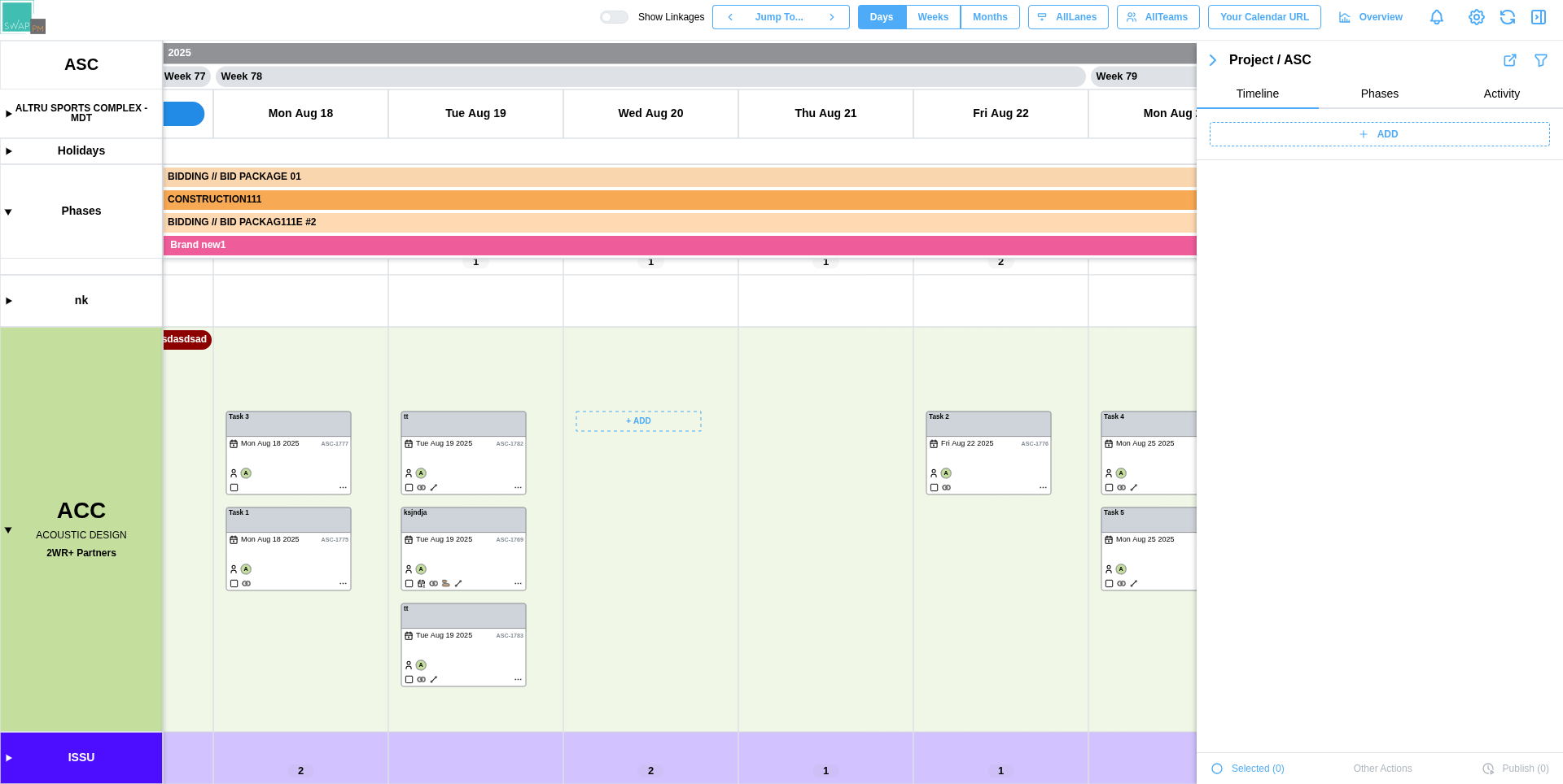
scroll to position [55728, 0]
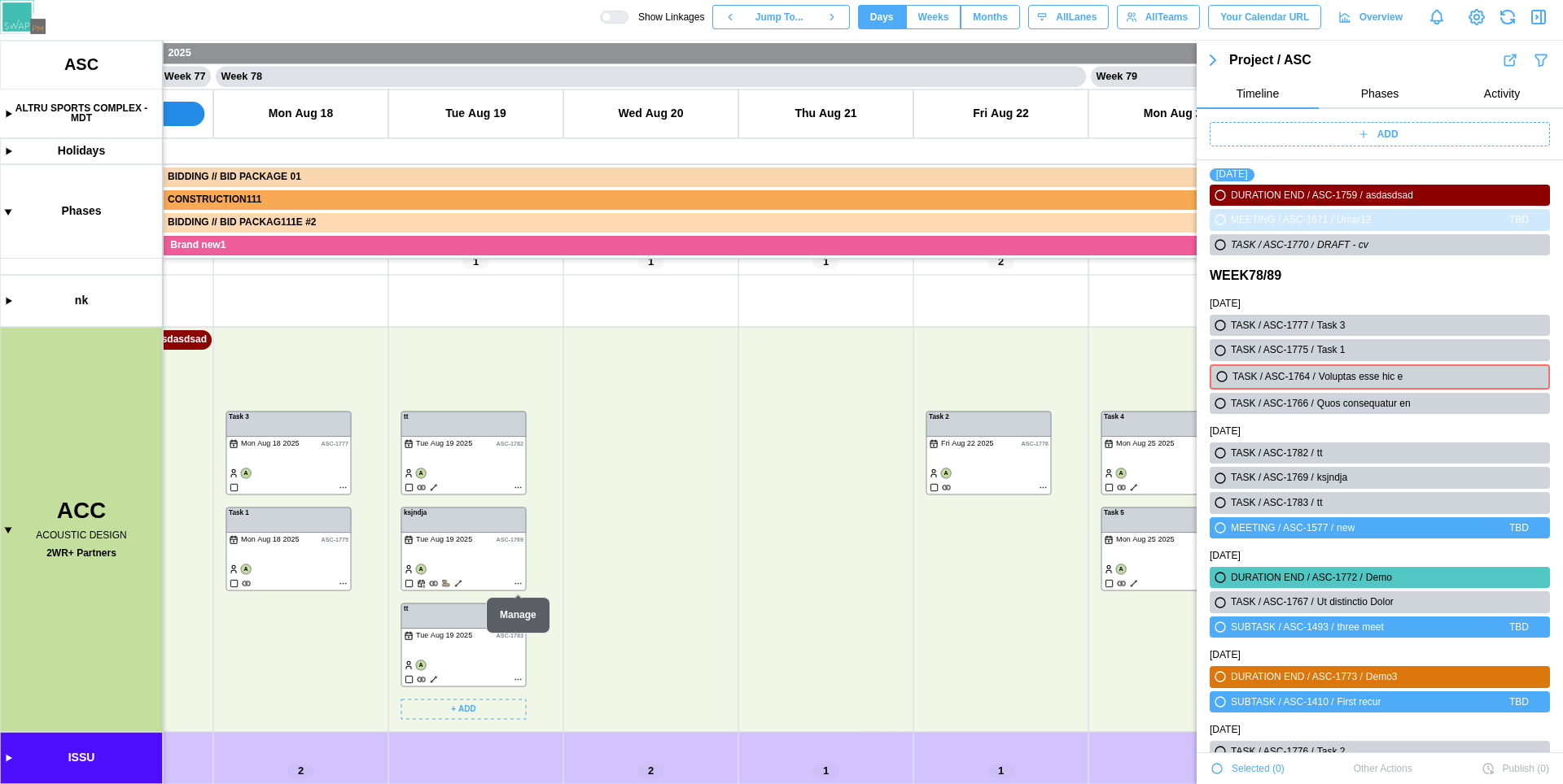
click at [519, 585] on canvas at bounding box center [781, 412] width 1563 height 743
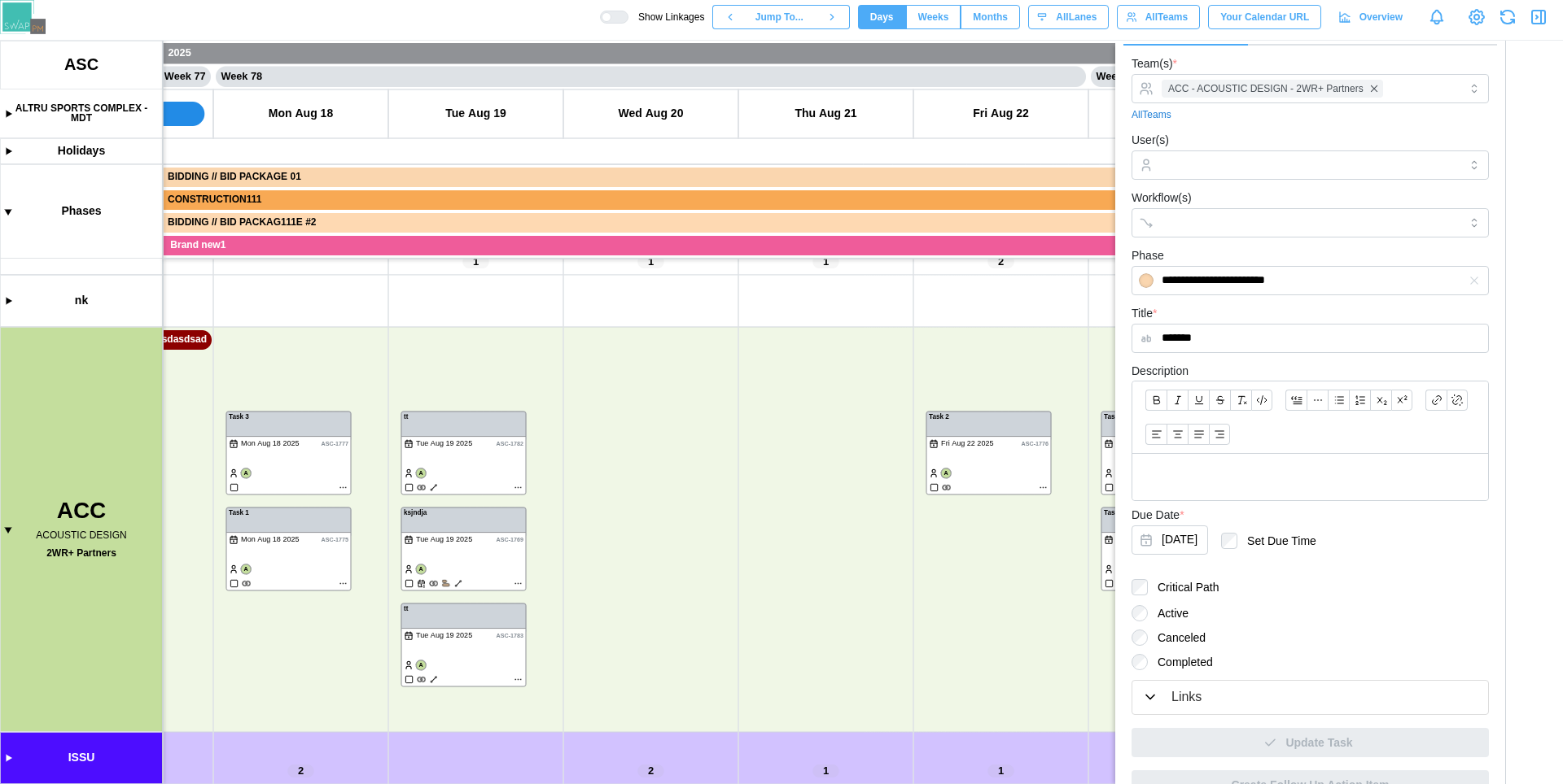
scroll to position [103, 0]
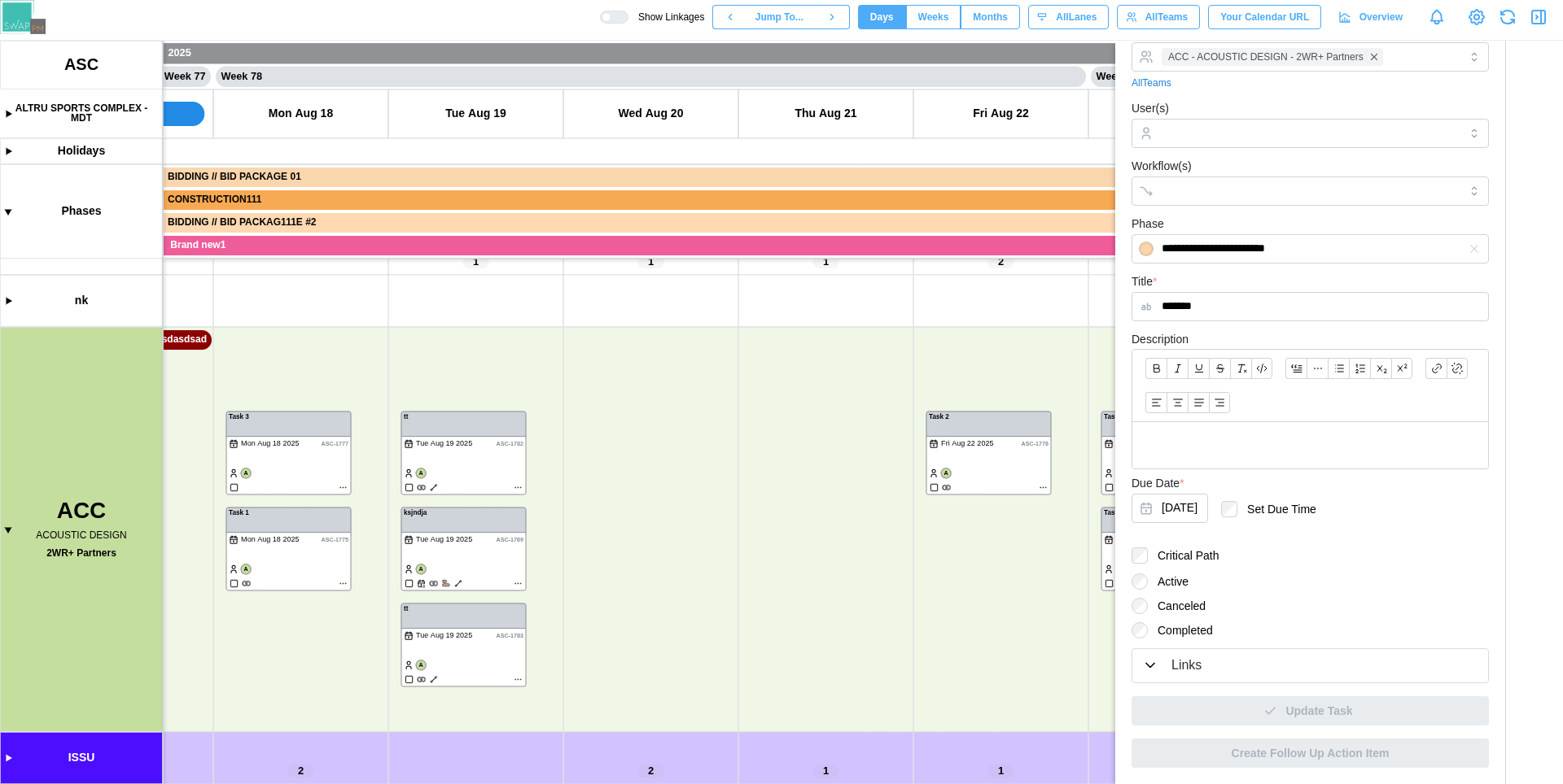
click at [1236, 668] on div "Links" at bounding box center [1310, 666] width 336 height 20
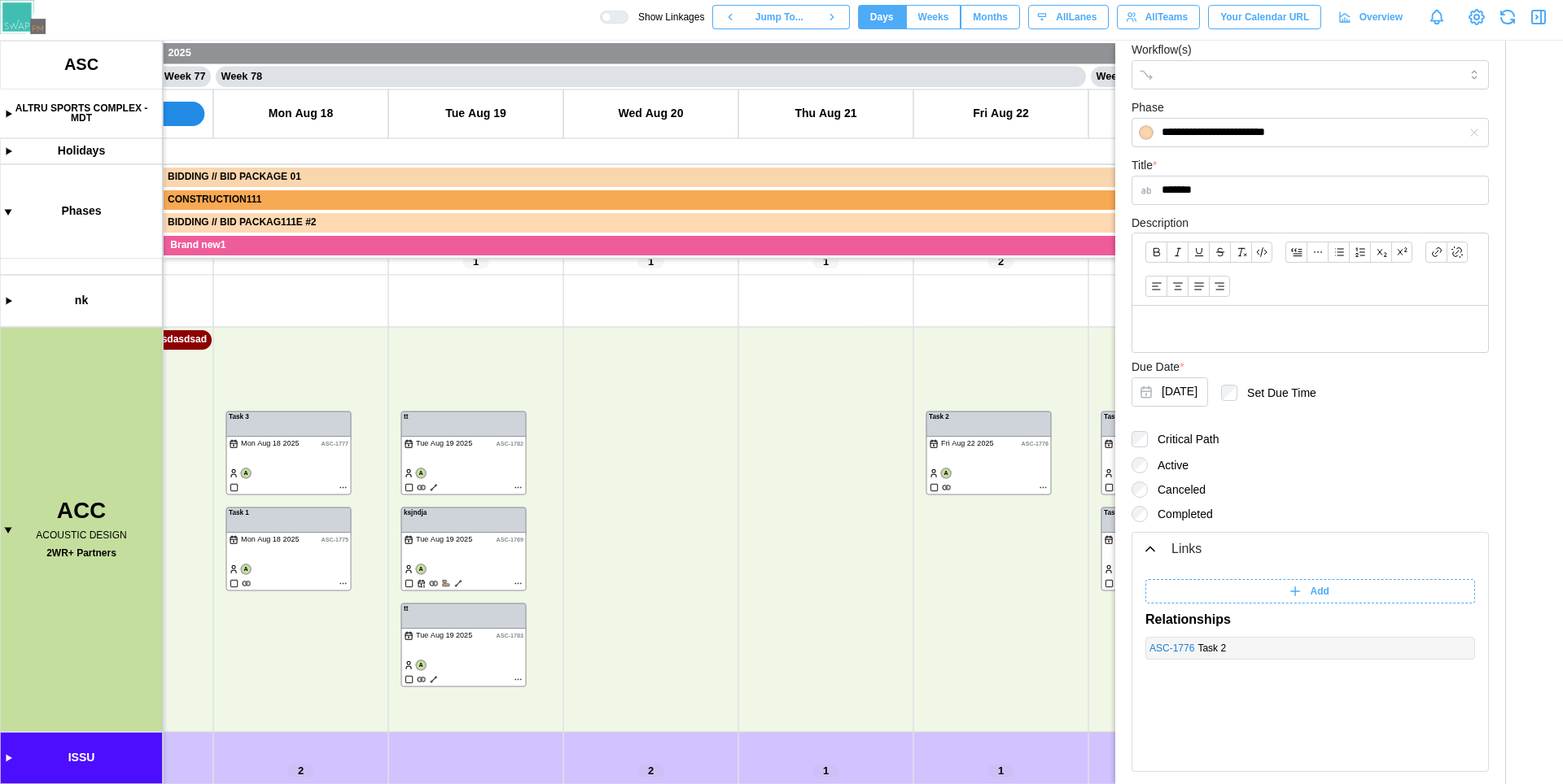
scroll to position [309, 0]
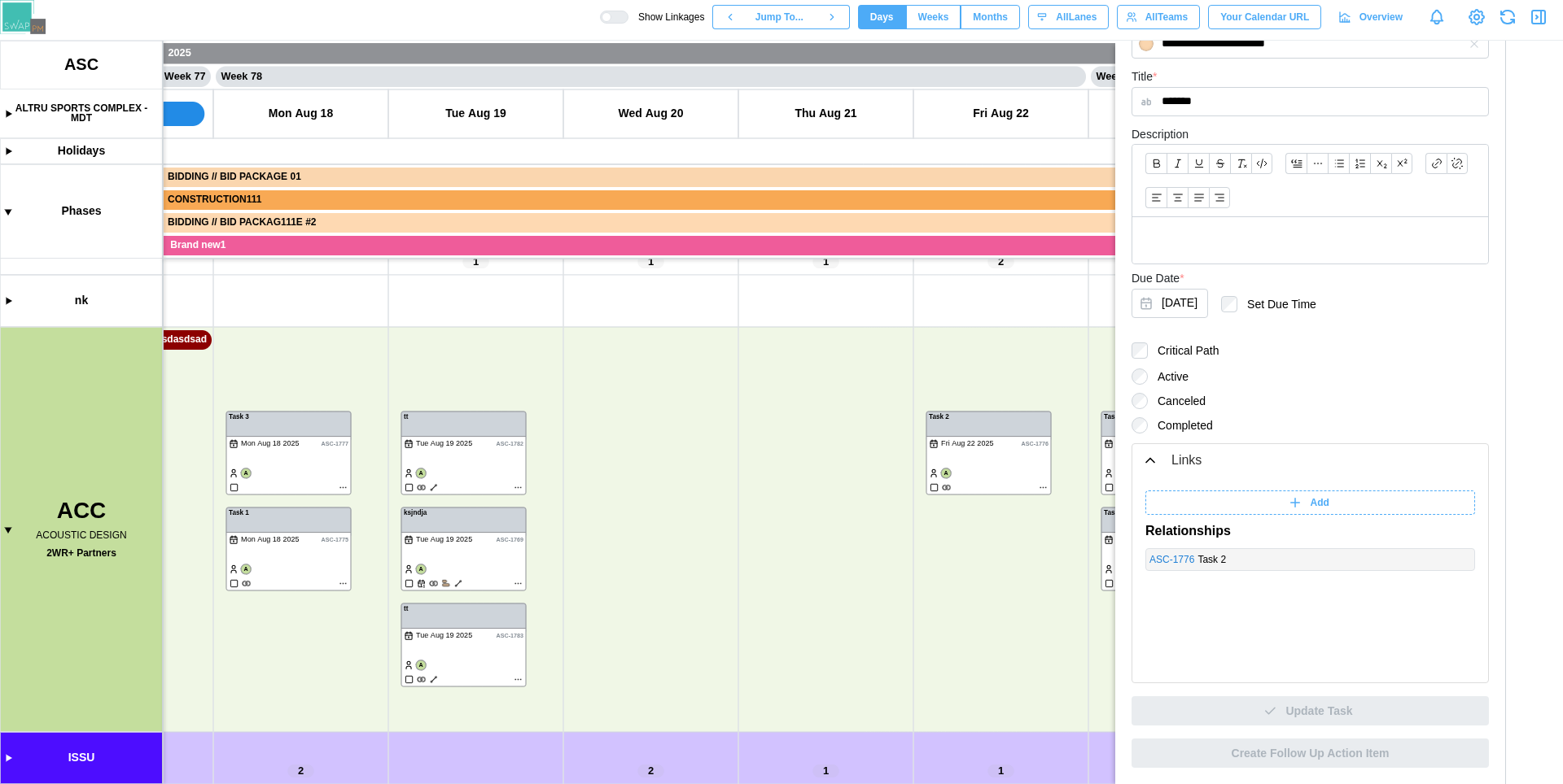
click at [1316, 504] on span "Add" at bounding box center [1320, 502] width 19 height 23
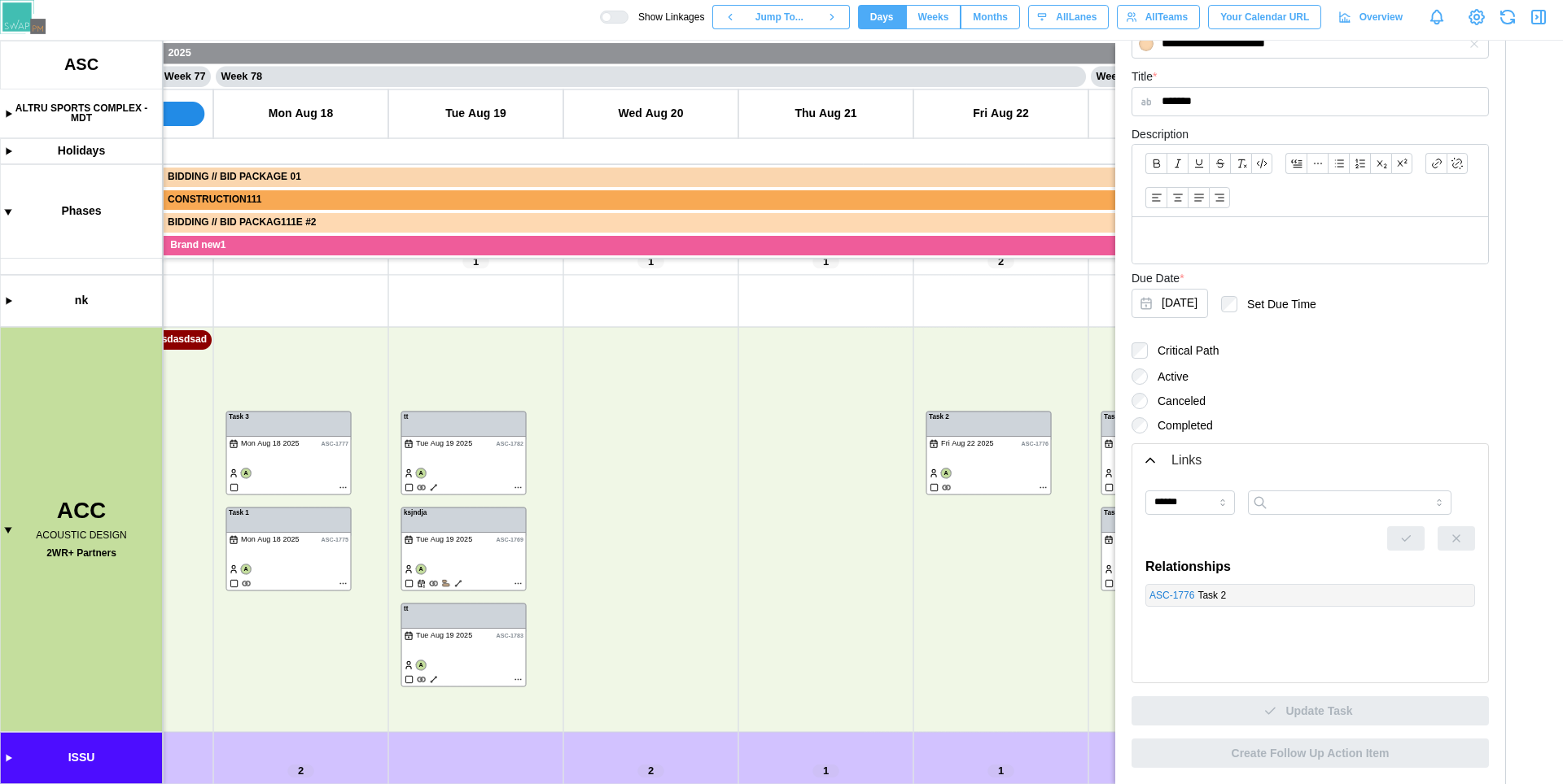
click at [1149, 463] on icon "button" at bounding box center [1150, 460] width 16 height 16
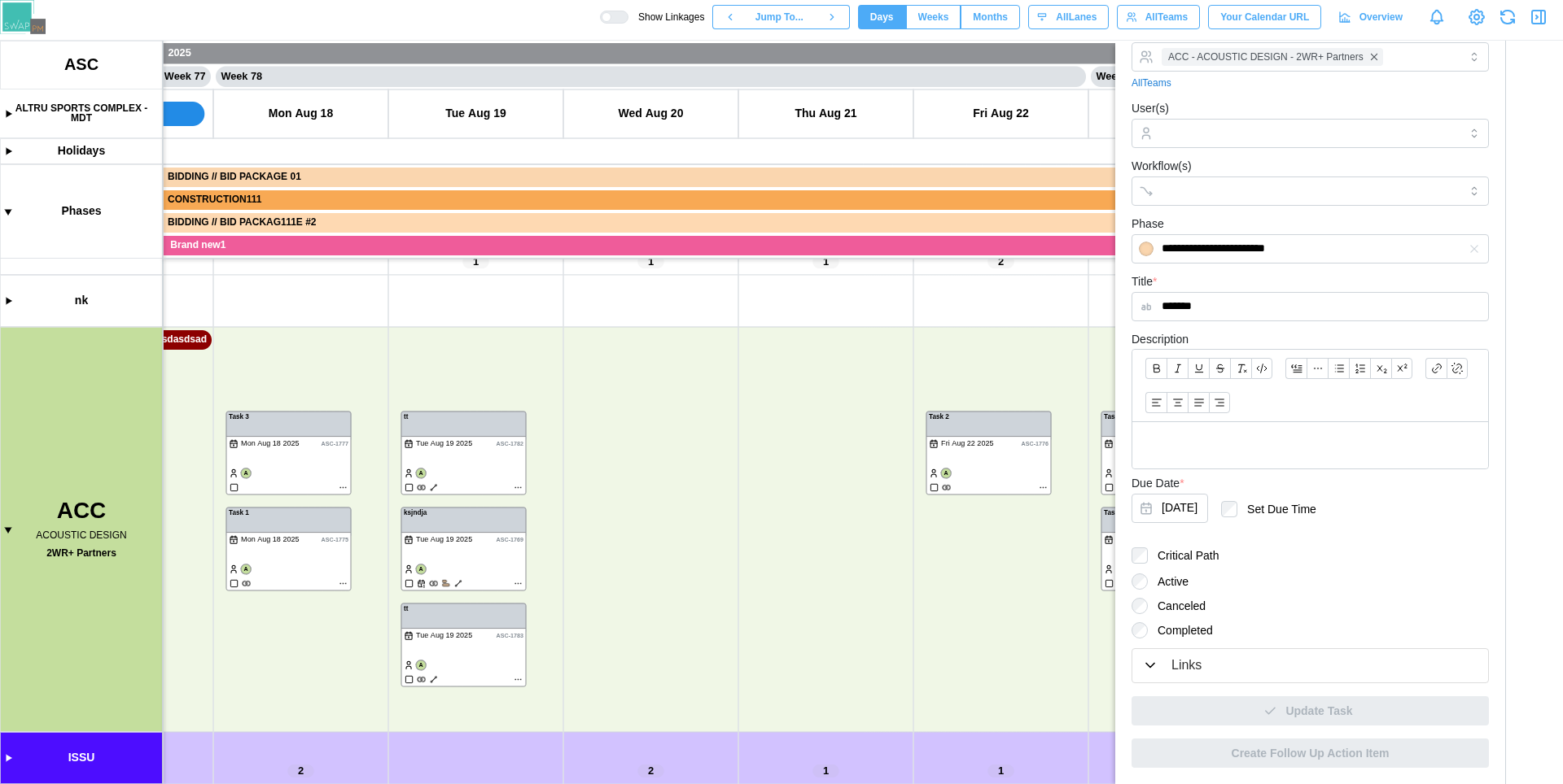
scroll to position [0, 0]
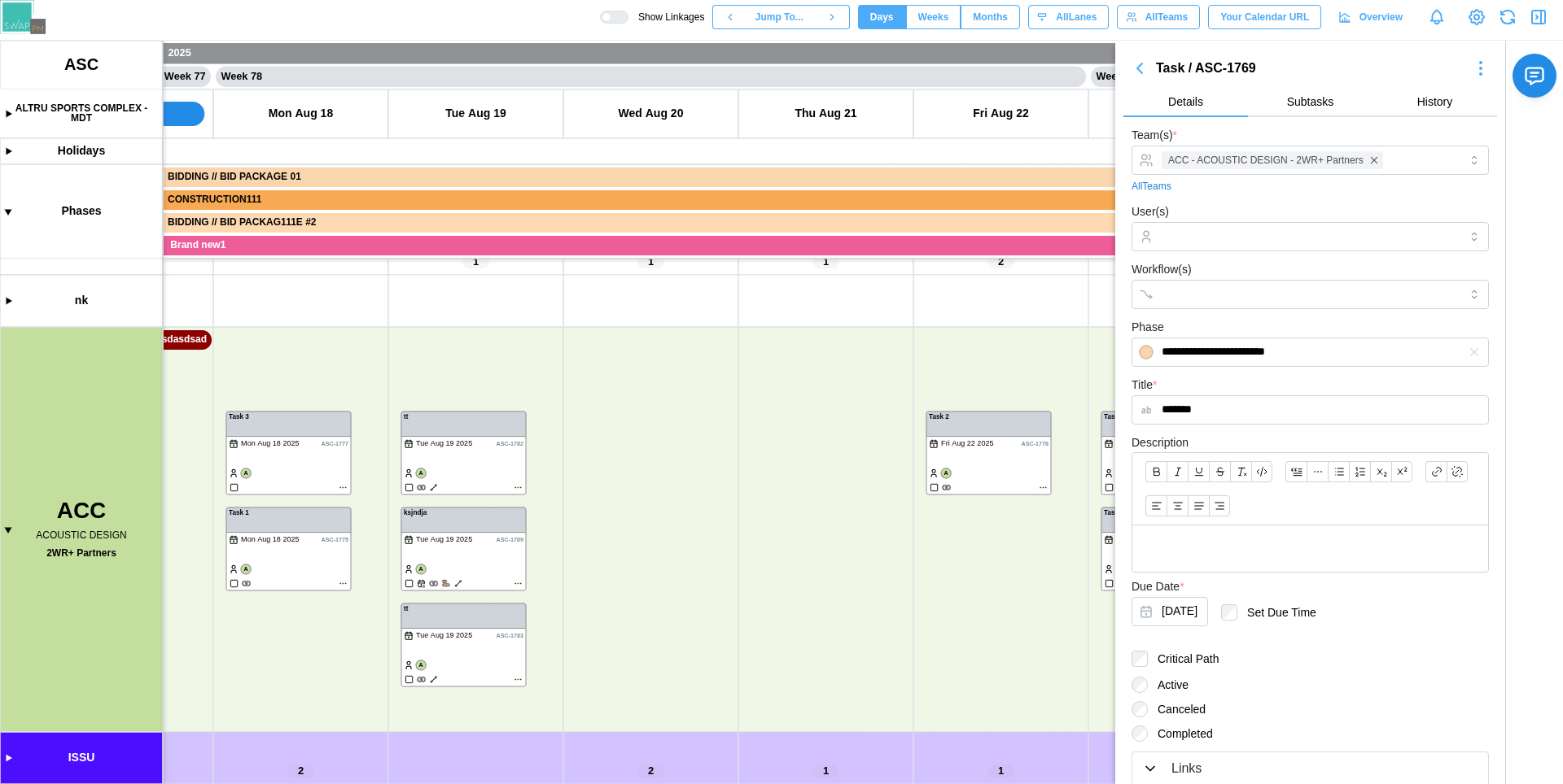
click at [1549, 11] on button "button" at bounding box center [1538, 17] width 23 height 23
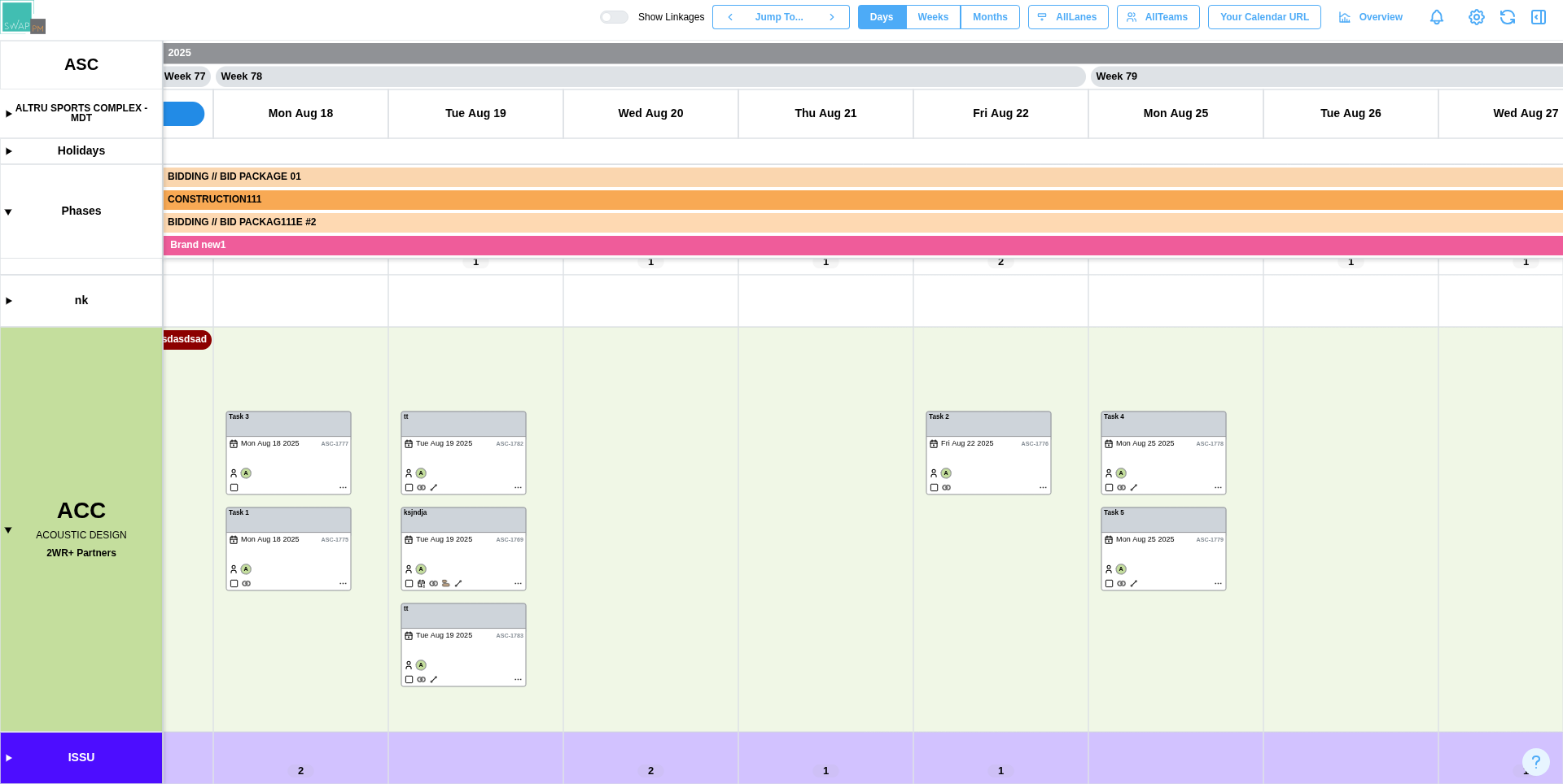
click at [612, 20] on div at bounding box center [619, 16] width 16 height 11
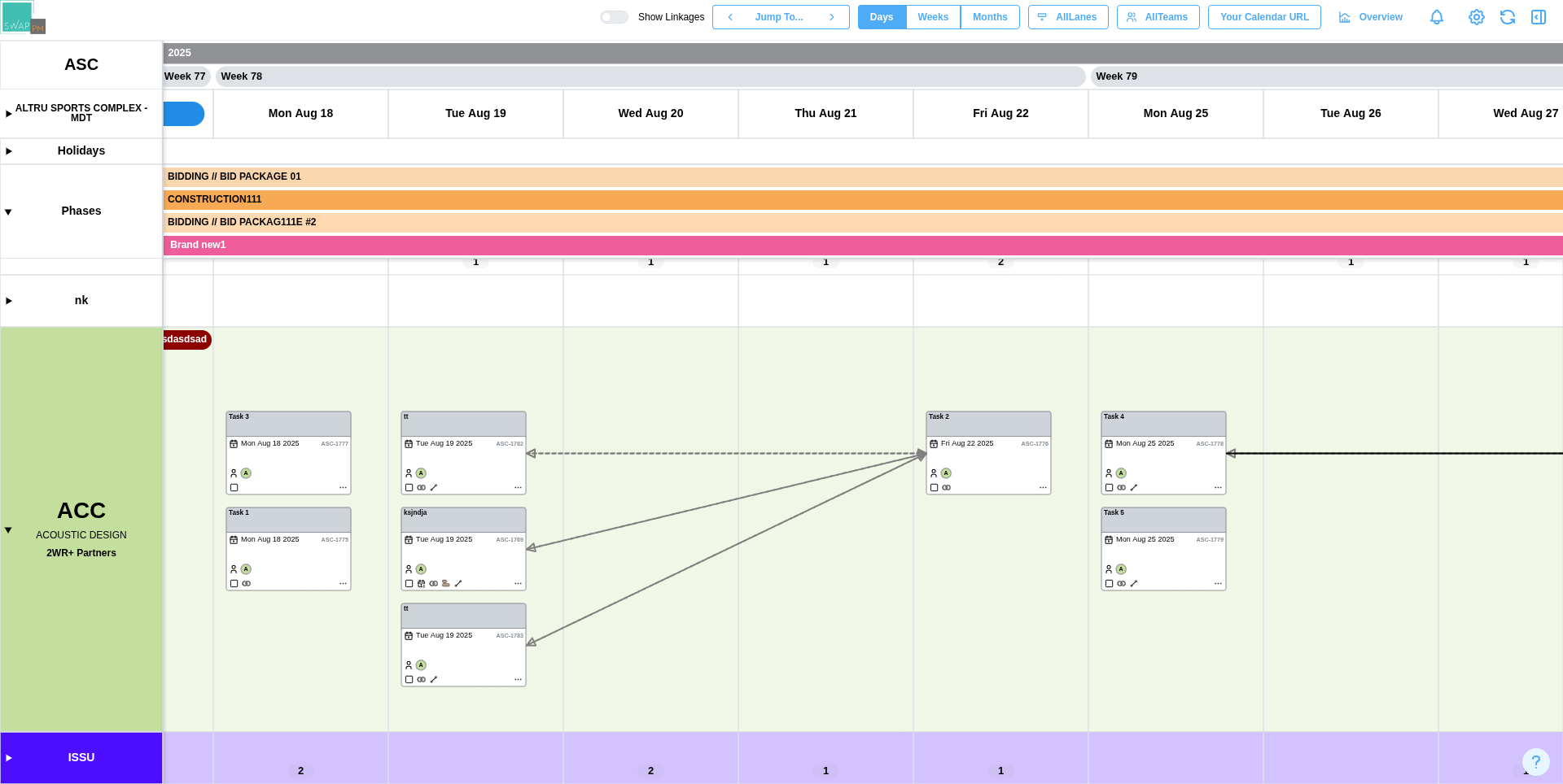
click at [612, 20] on div at bounding box center [619, 16] width 16 height 11
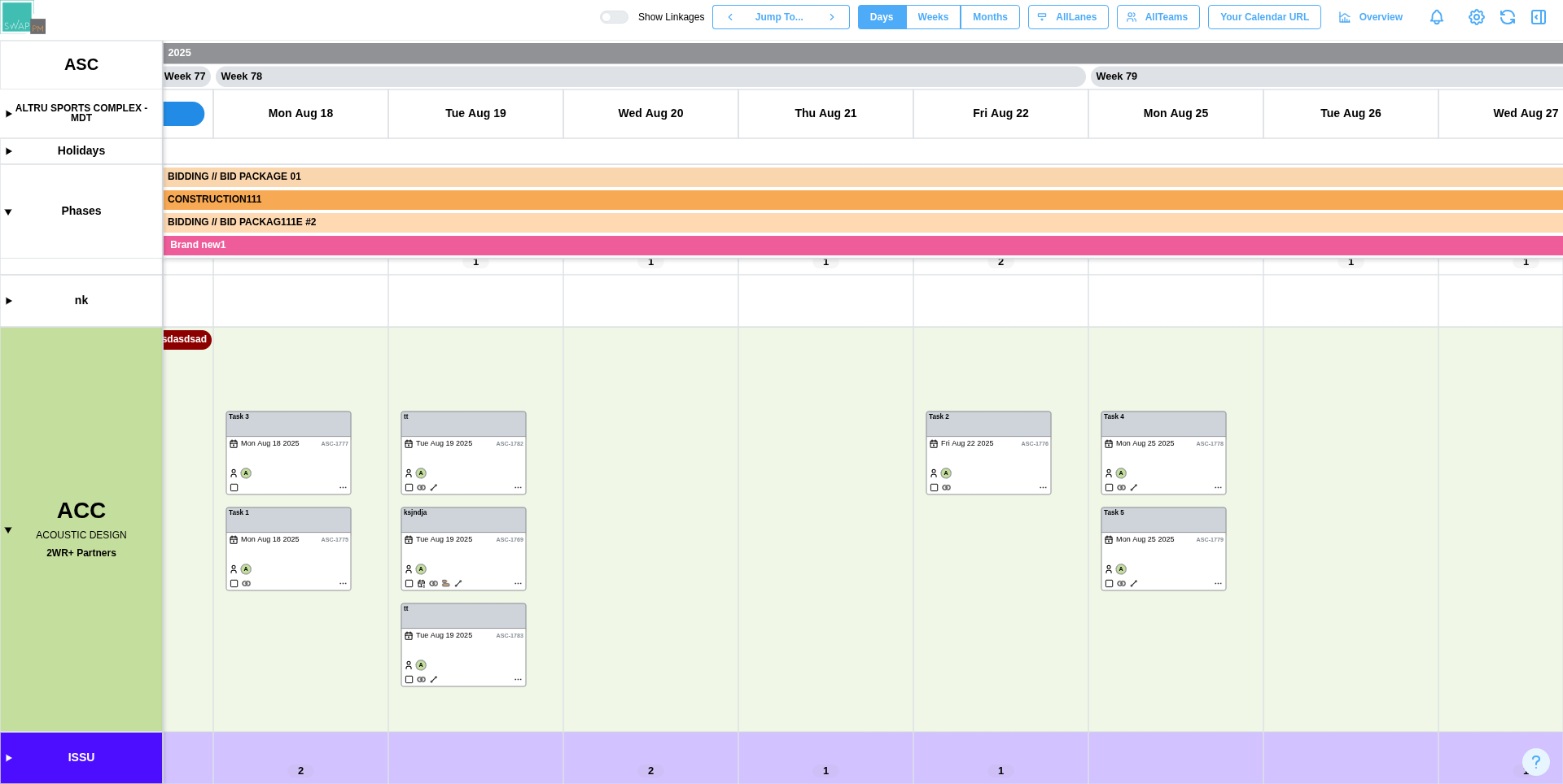
click at [612, 20] on div at bounding box center [619, 16] width 16 height 11
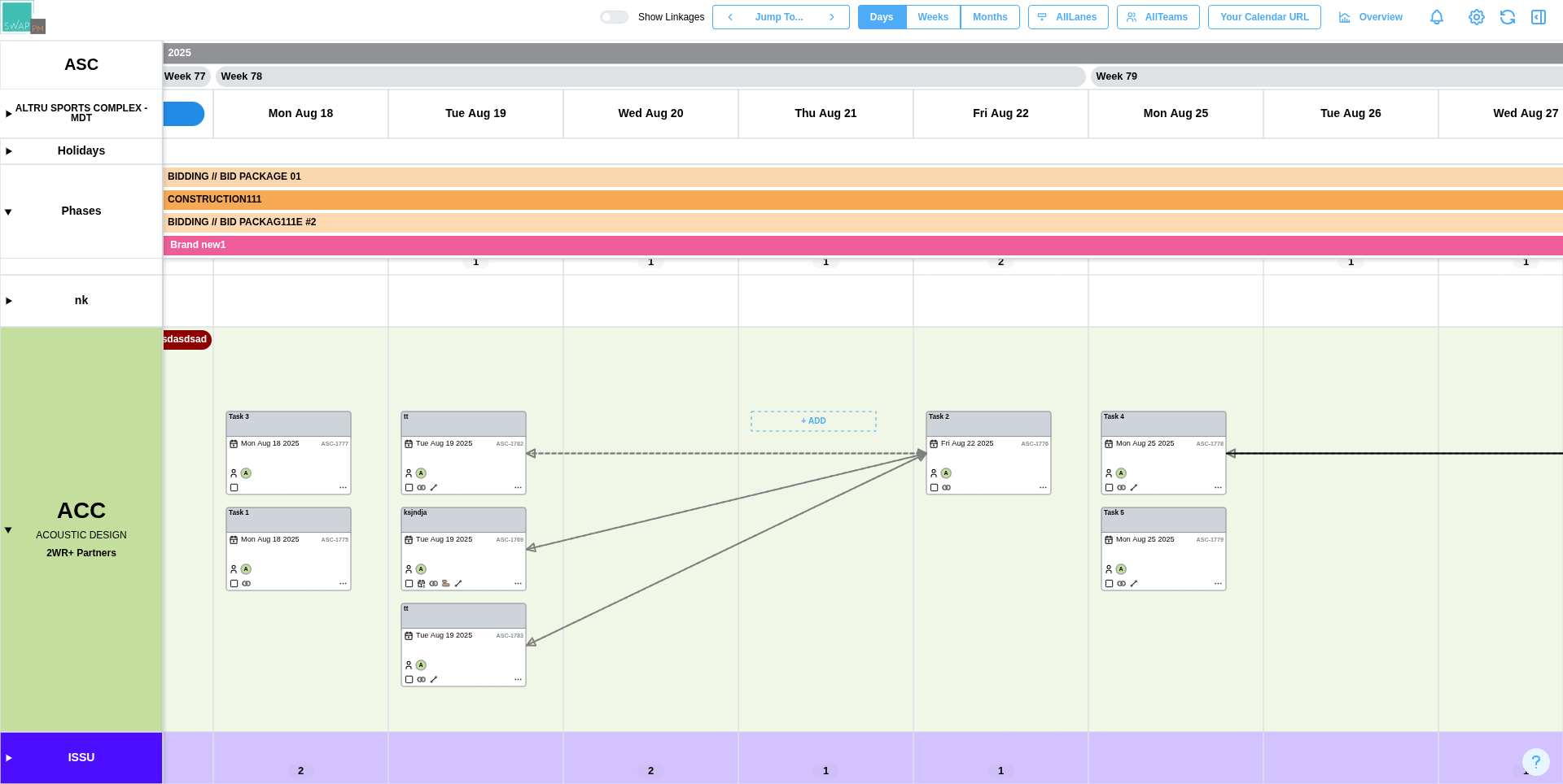
drag, startPoint x: 754, startPoint y: 614, endPoint x: 849, endPoint y: 552, distance: 113.4
click at [904, 478] on canvas at bounding box center [781, 412] width 1563 height 743
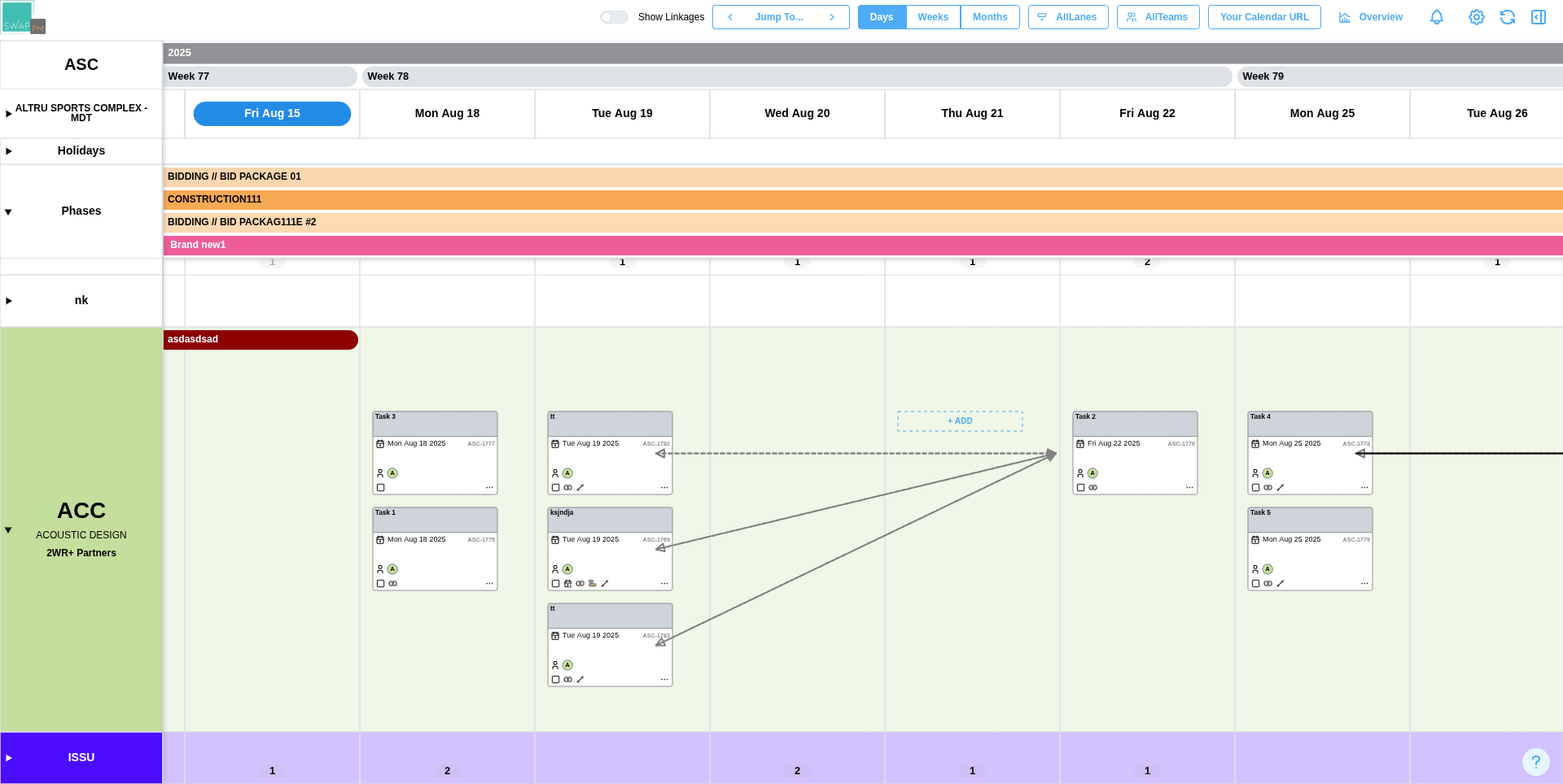
drag, startPoint x: 833, startPoint y: 571, endPoint x: 536, endPoint y: 419, distance: 333.6
click at [558, 435] on canvas at bounding box center [781, 412] width 1563 height 743
drag, startPoint x: 480, startPoint y: 358, endPoint x: 350, endPoint y: 323, distance: 134.6
click at [350, 323] on canvas at bounding box center [781, 412] width 1563 height 743
